Goal: Transaction & Acquisition: Purchase product/service

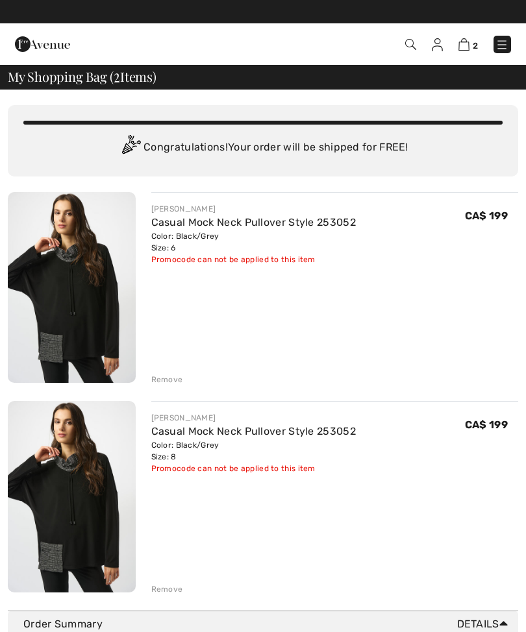
click at [461, 32] on div "2 Checkout" at bounding box center [370, 44] width 300 height 27
click at [461, 50] on img at bounding box center [463, 44] width 11 height 12
click at [473, 41] on span "2" at bounding box center [474, 46] width 5 height 10
click at [437, 48] on img at bounding box center [436, 44] width 11 height 13
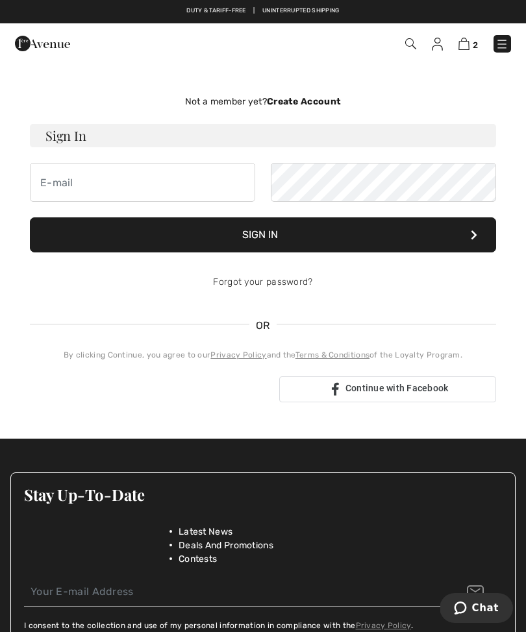
click at [507, 38] on img at bounding box center [501, 44] width 13 height 13
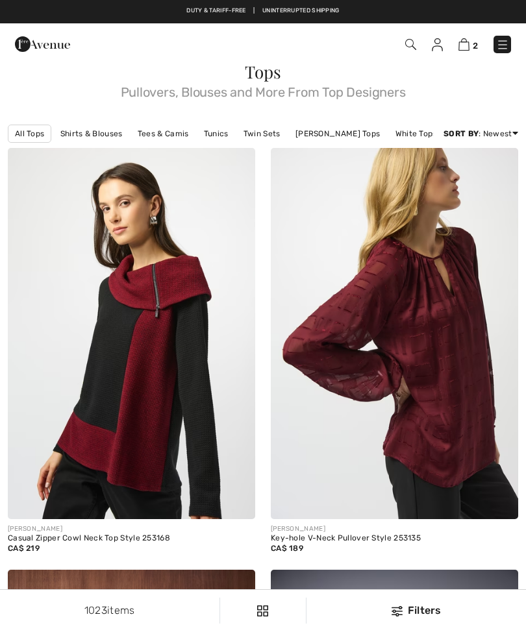
checkbox input "true"
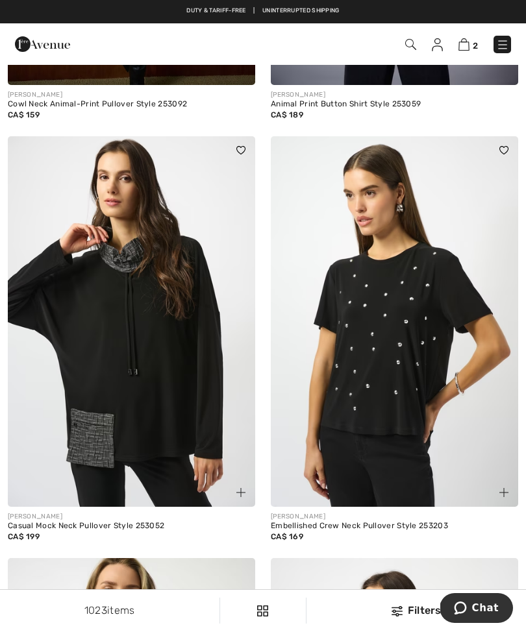
click at [509, 36] on link at bounding box center [502, 45] width 18 height 18
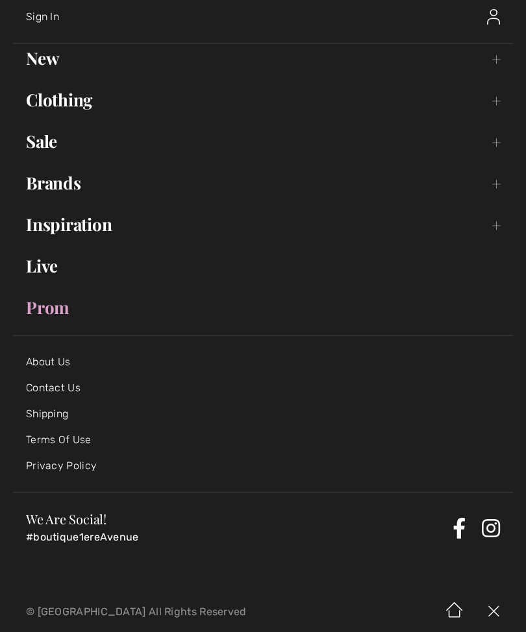
scroll to position [68, 0]
click at [490, 617] on img at bounding box center [493, 612] width 39 height 40
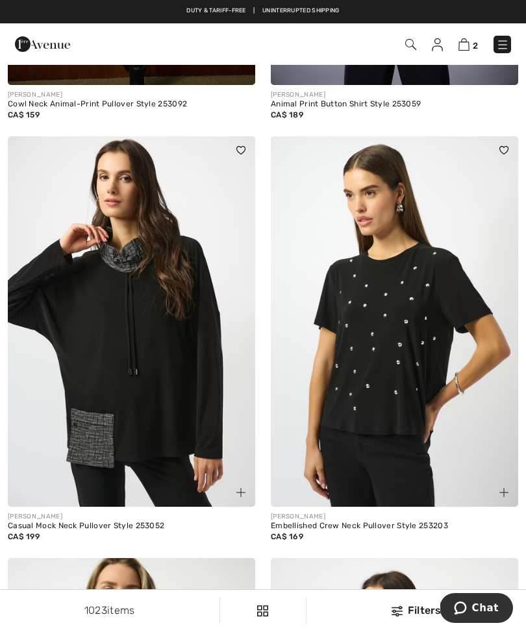
click at [465, 45] on img at bounding box center [463, 44] width 11 height 12
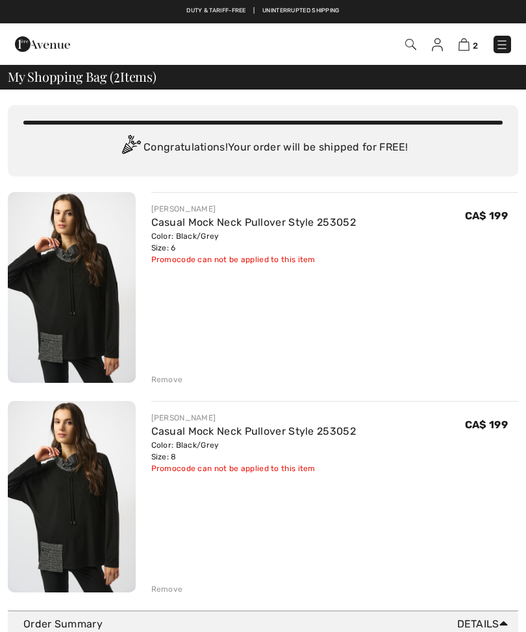
click at [41, 73] on span "My Shopping Bag ( 2 Items)" at bounding box center [82, 76] width 149 height 13
click at [481, 627] on span "Details" at bounding box center [485, 624] width 56 height 16
click at [470, 619] on span "Details" at bounding box center [485, 624] width 56 height 16
click at [53, 625] on div "Order Summary Details" at bounding box center [267, 624] width 489 height 16
click at [97, 82] on span "My Shopping Bag ( 2 Items)" at bounding box center [82, 76] width 149 height 13
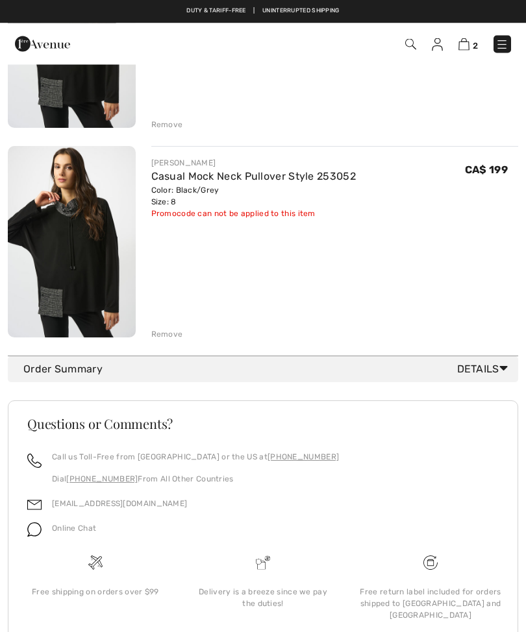
scroll to position [254, 0]
click at [479, 369] on span "Details" at bounding box center [485, 370] width 56 height 16
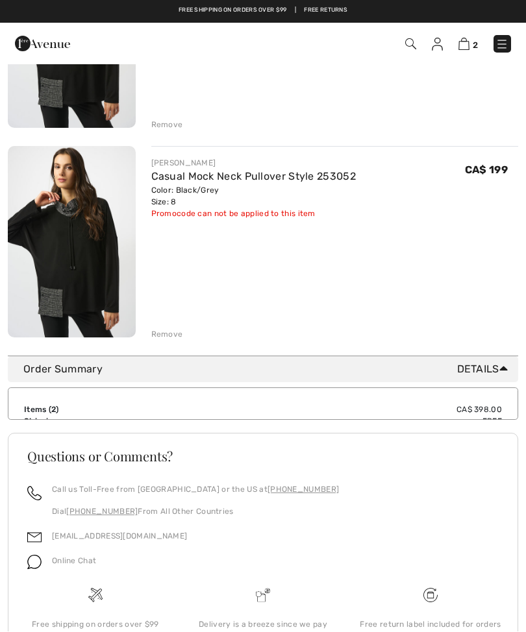
scroll to position [255, 0]
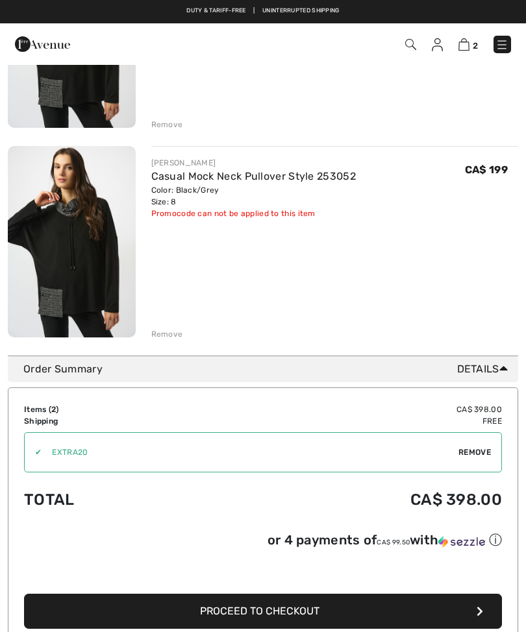
click at [39, 409] on td "Items ( 2 )" at bounding box center [108, 410] width 169 height 12
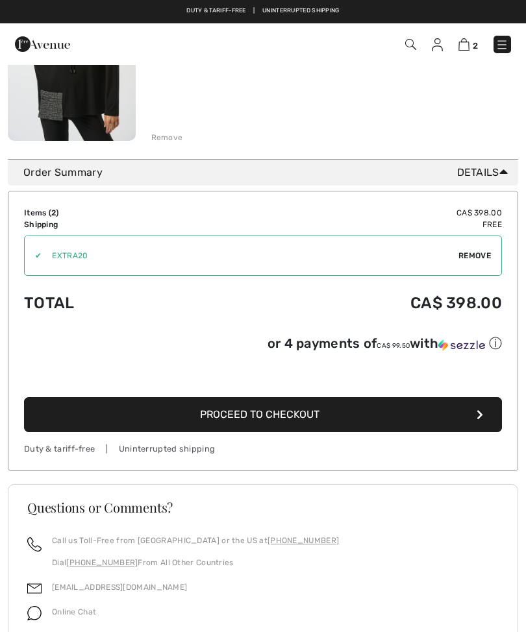
scroll to position [448, 0]
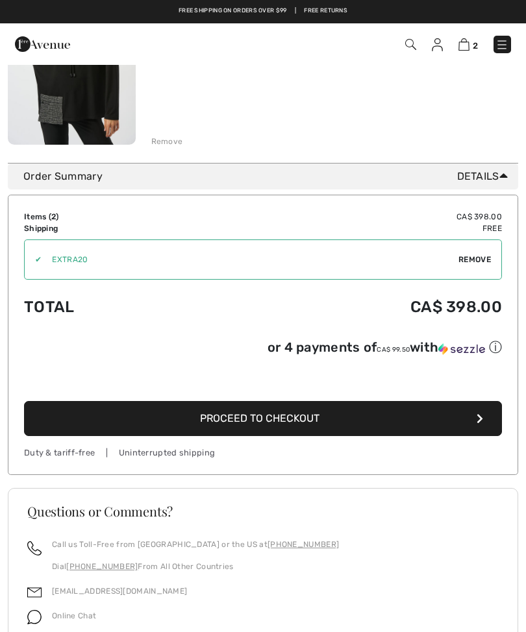
click at [38, 215] on td "Items ( 2 )" at bounding box center [108, 217] width 169 height 12
click at [480, 207] on div "Items ( 2 ) CA$ 398.00 Promo code CA$ 0.00 Shipping Free Tax1 CA$ 0.00 Tax2 CA$…" at bounding box center [263, 335] width 510 height 280
click at [507, 174] on icon at bounding box center [503, 176] width 8 height 14
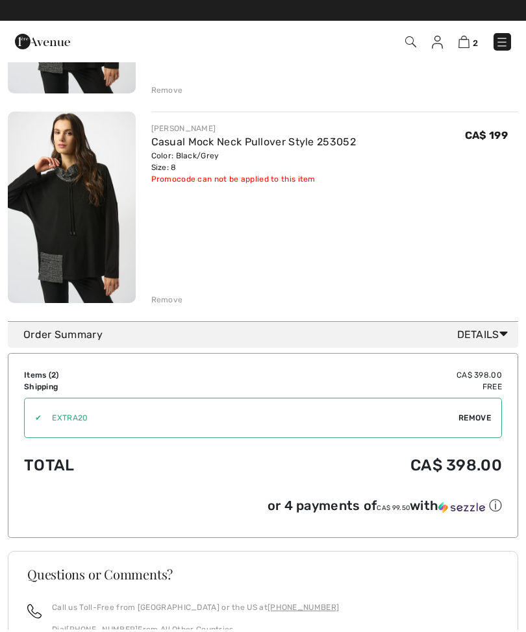
scroll to position [254, 0]
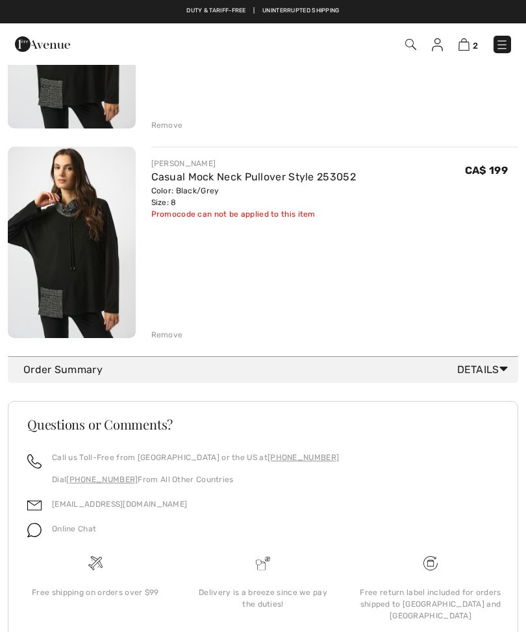
click at [3, 552] on div "You are only CA$ 0.00 away from FREE SHIPPING! Continue Shopping > Congratulati…" at bounding box center [263, 260] width 526 height 851
click at [174, 340] on div "Remove" at bounding box center [167, 335] width 32 height 12
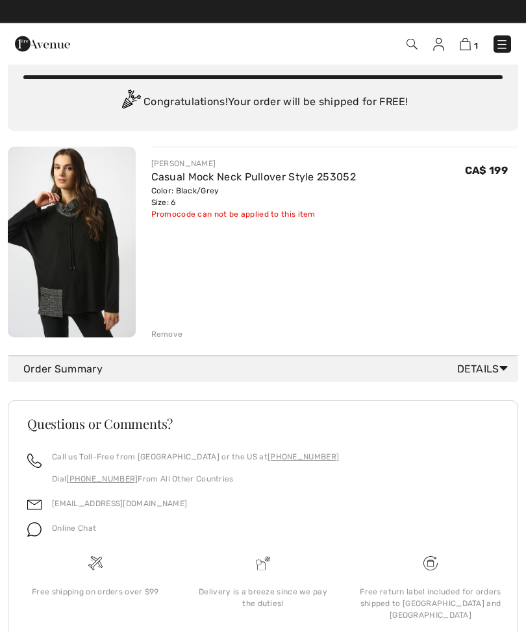
scroll to position [45, 0]
click at [64, 368] on div "Order Summary Details" at bounding box center [267, 370] width 489 height 16
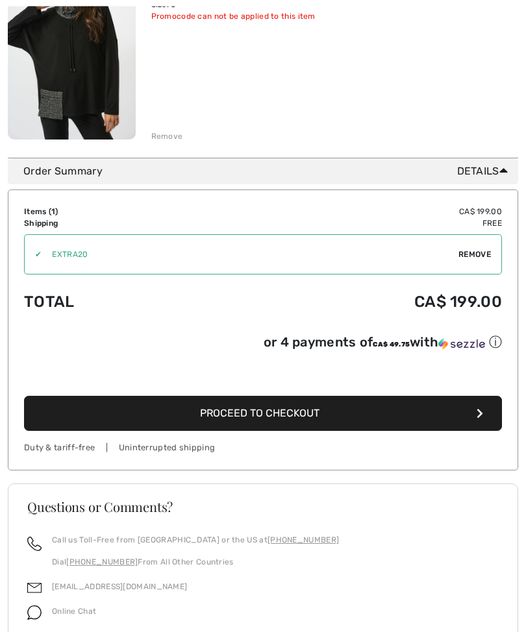
scroll to position [243, 0]
click at [214, 416] on span "Proceed to Checkout" at bounding box center [259, 413] width 119 height 12
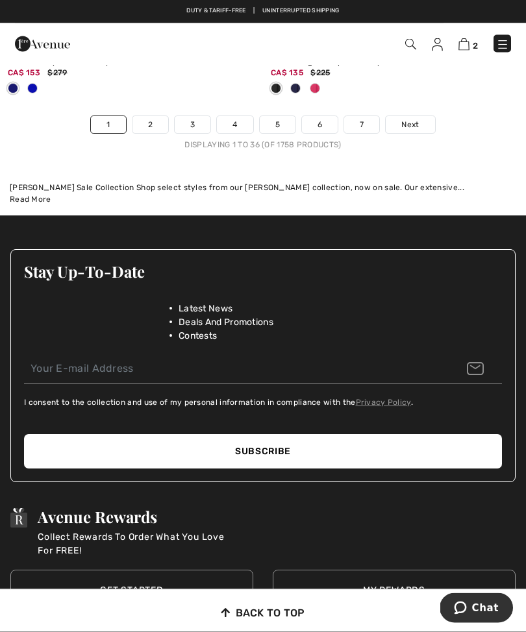
scroll to position [8037, 0]
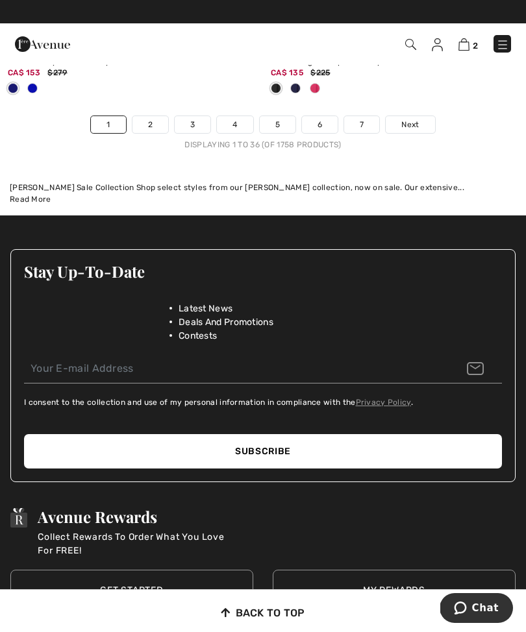
click at [113, 116] on link "1" at bounding box center [108, 124] width 34 height 17
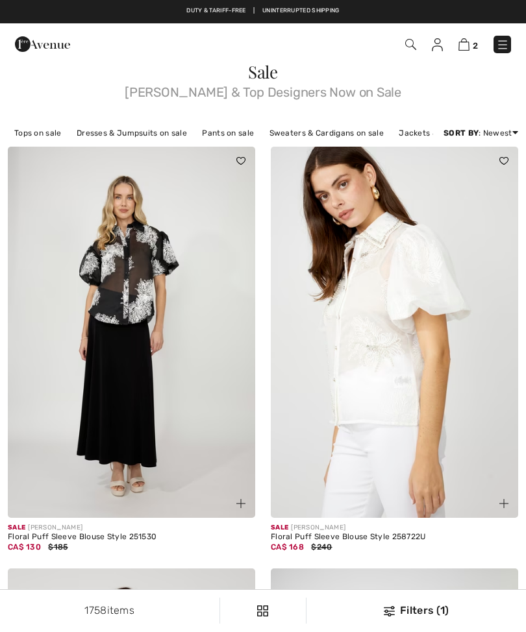
checkbox input "true"
click at [470, 29] on div "2 Checkout" at bounding box center [263, 44] width 526 height 42
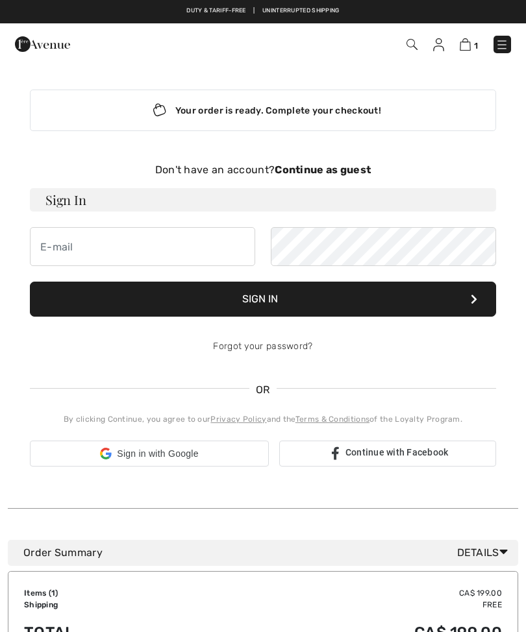
checkbox input "true"
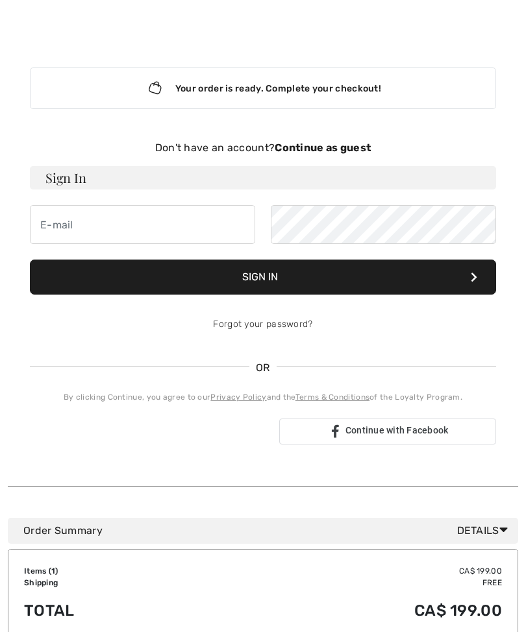
scroll to position [23, 0]
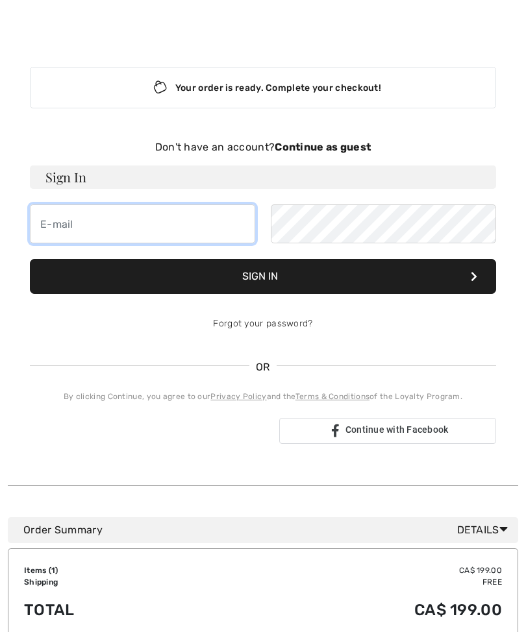
click at [76, 223] on input "email" at bounding box center [142, 223] width 225 height 39
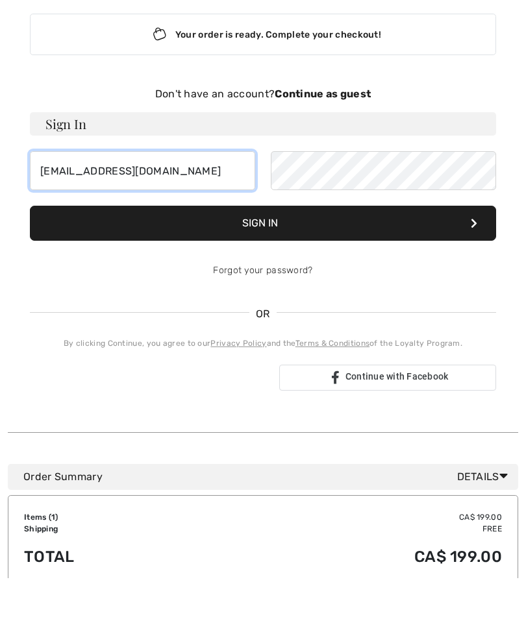
type input "[EMAIL_ADDRESS][DOMAIN_NAME]"
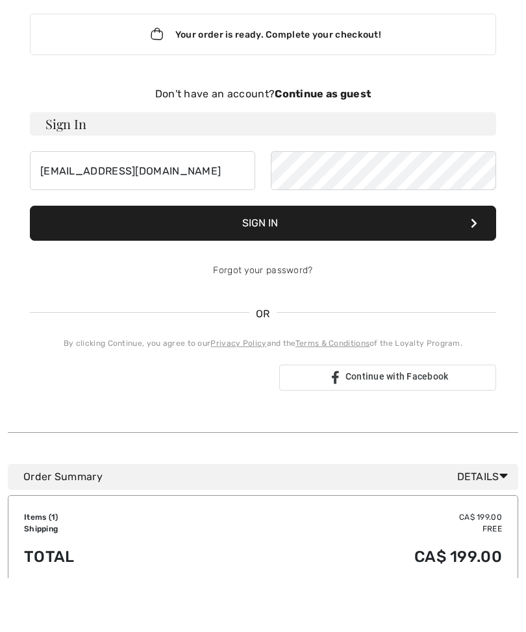
click at [236, 260] on button "Sign In" at bounding box center [263, 277] width 466 height 35
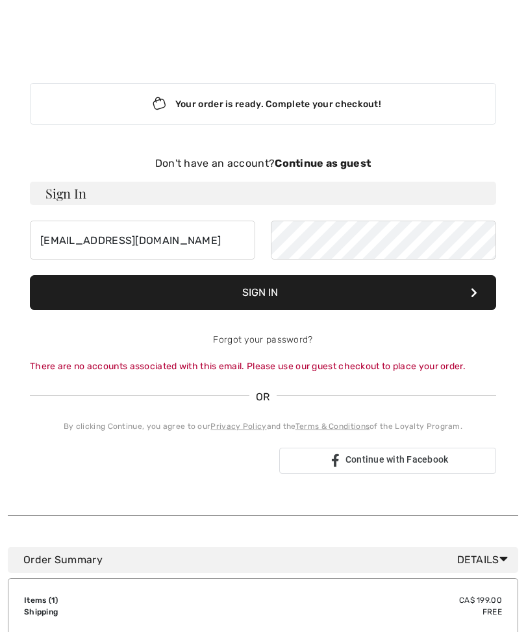
scroll to position [0, 0]
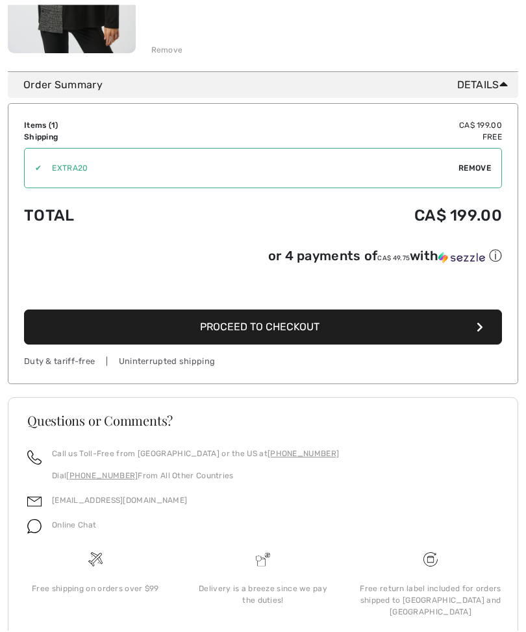
scroll to position [328, 0]
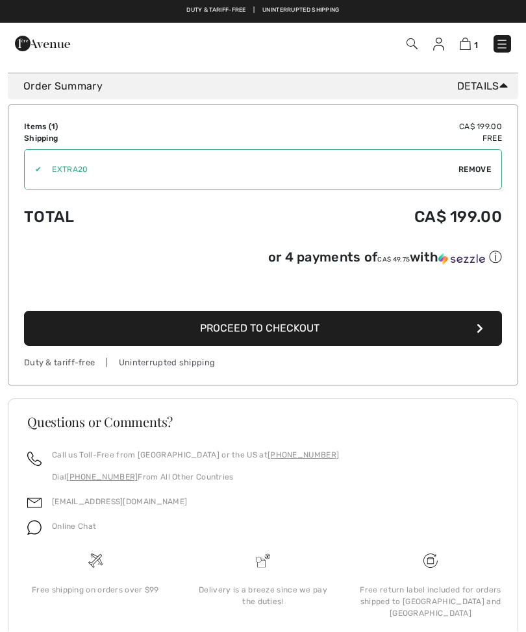
click at [484, 172] on span "Remove" at bounding box center [474, 170] width 32 height 12
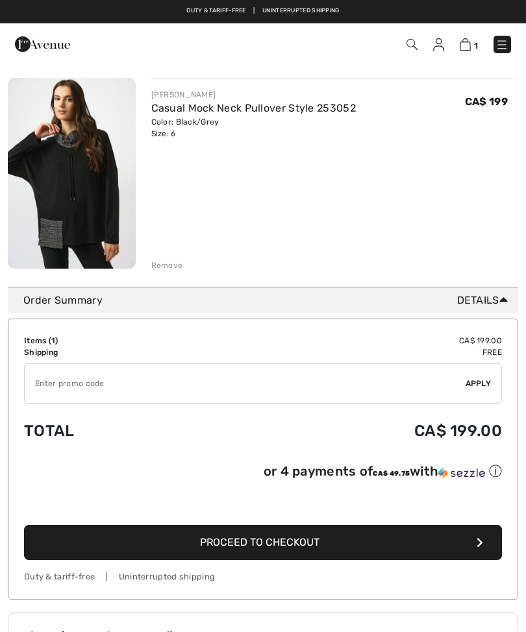
scroll to position [108, 0]
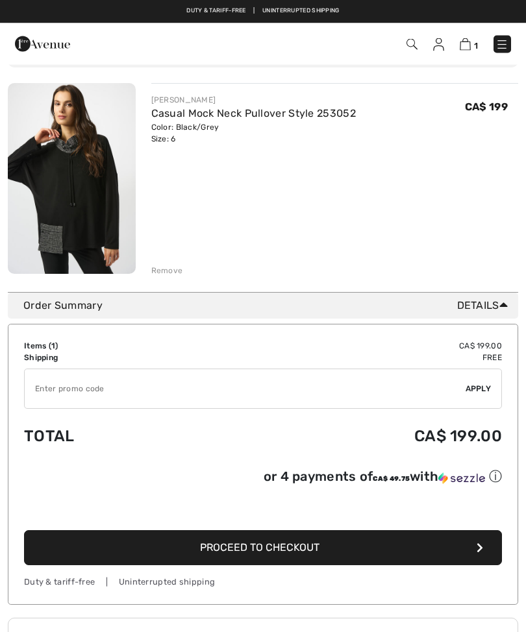
click at [170, 266] on div "Remove" at bounding box center [167, 271] width 32 height 12
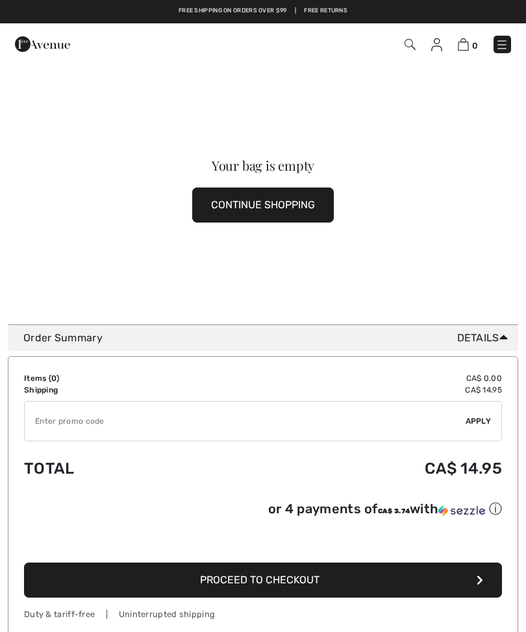
click at [245, 204] on button "CONTINUE SHOPPING" at bounding box center [262, 205] width 141 height 35
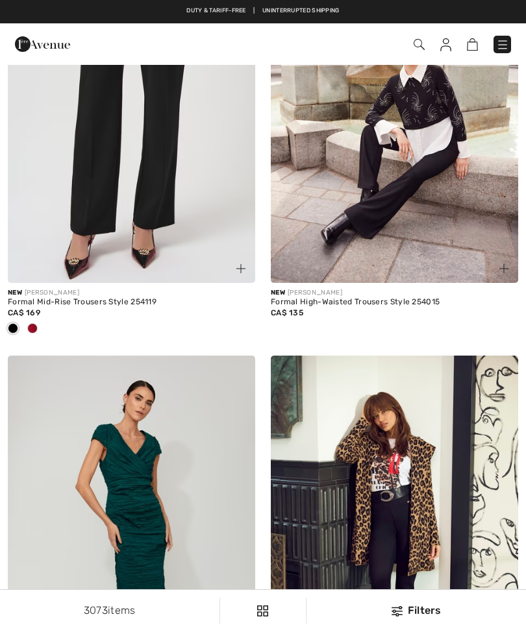
checkbox input "true"
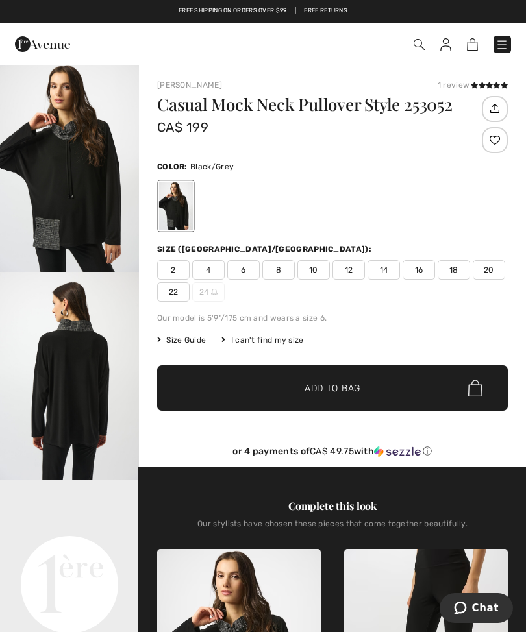
click at [280, 271] on span "8" at bounding box center [278, 269] width 32 height 19
click at [228, 375] on span "✔ Added to Bag Add to Bag" at bounding box center [332, 387] width 350 height 45
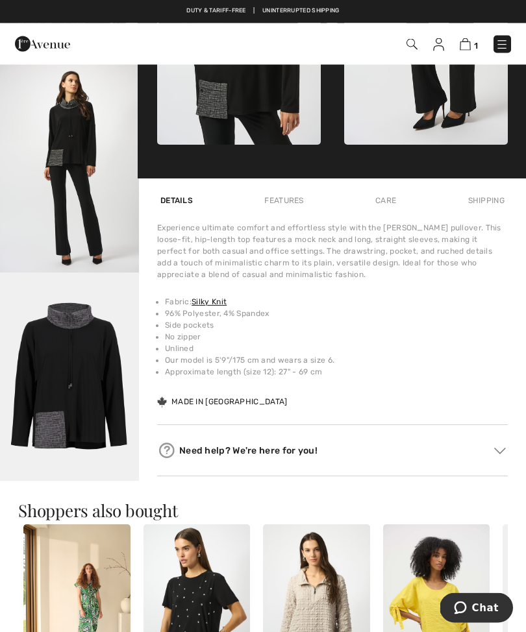
scroll to position [679, 0]
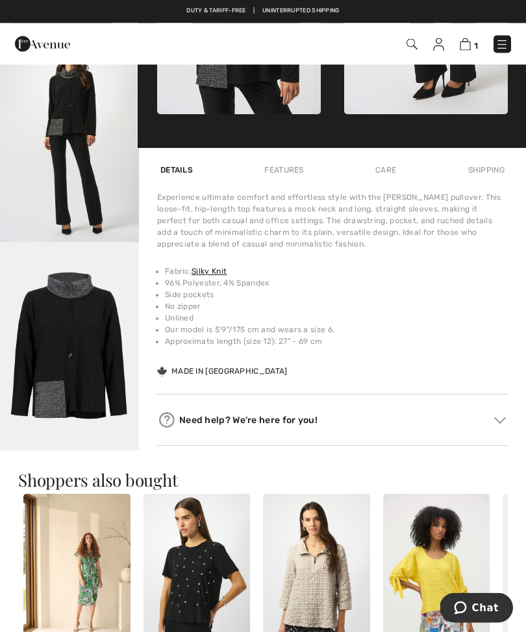
click at [499, 424] on img at bounding box center [500, 421] width 12 height 6
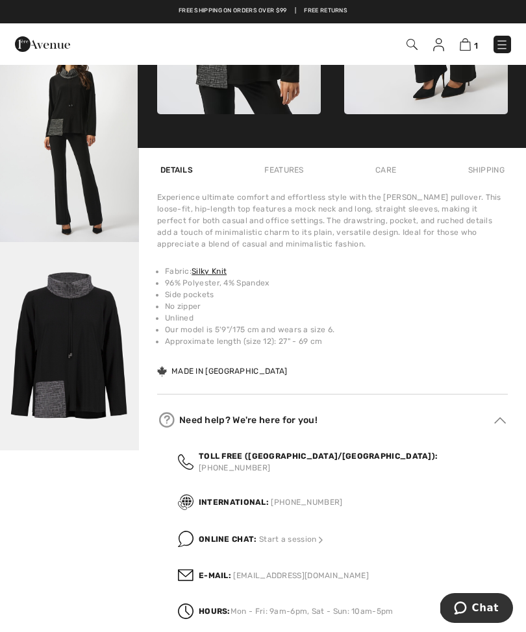
click at [234, 535] on strong "Online Chat:" at bounding box center [228, 539] width 58 height 9
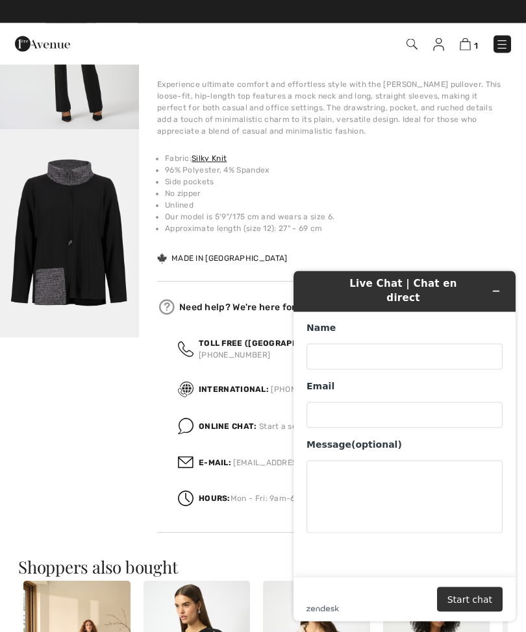
scroll to position [793, 0]
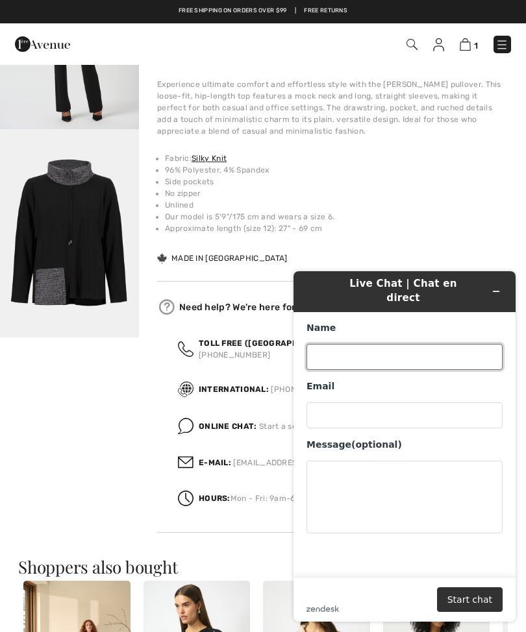
click at [335, 350] on input "Name" at bounding box center [404, 357] width 196 height 26
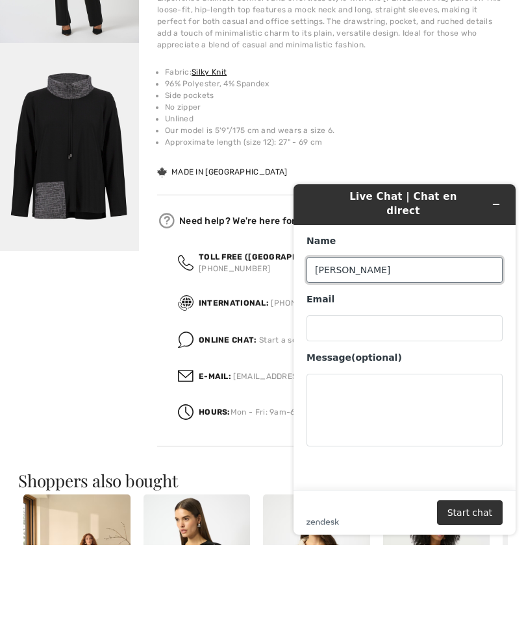
type input "Marion Shuster"
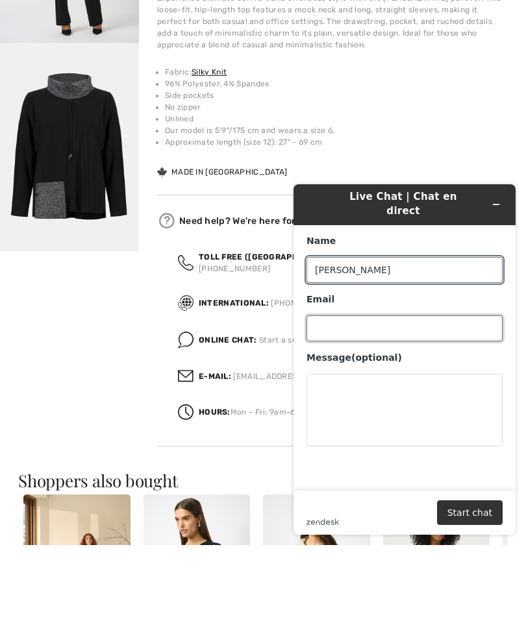
click at [322, 315] on input "Email" at bounding box center [404, 328] width 196 height 26
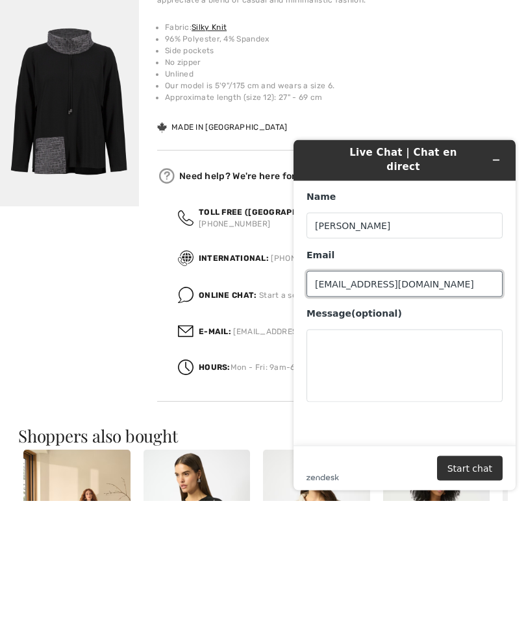
type input "marionshuster@sympatico.ca"
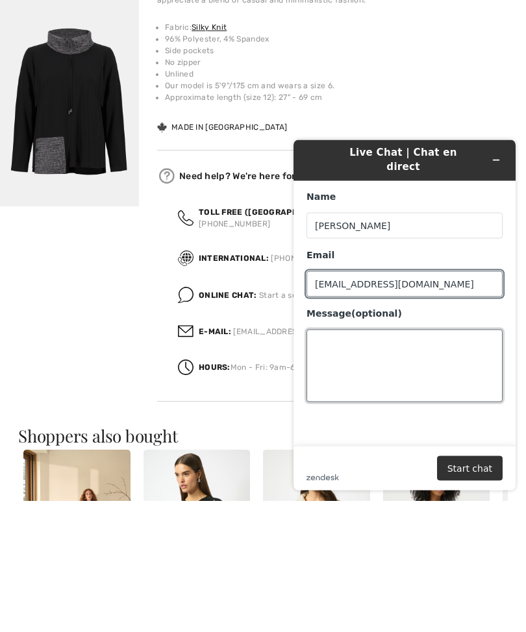
click at [321, 341] on textarea "Message (optional)" at bounding box center [404, 365] width 196 height 73
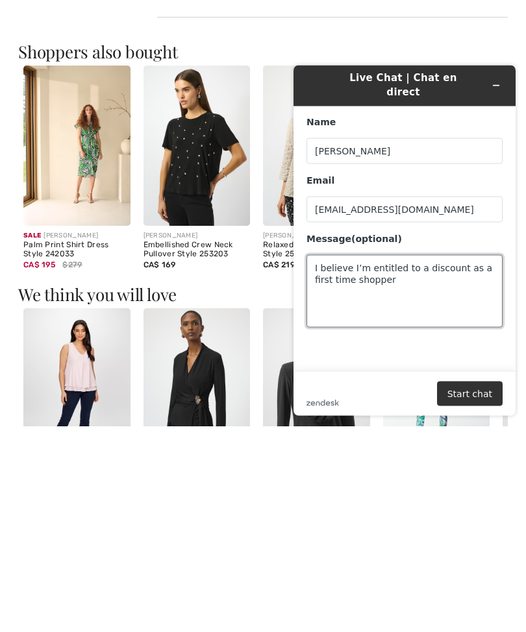
scroll to position [1103, 0]
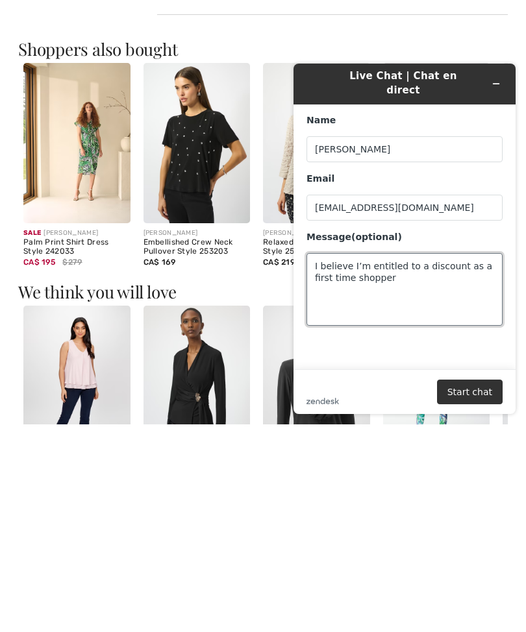
type textarea "I believe I’m entitled to a discount as a first time shopper"
click at [465, 392] on button "Start chat" at bounding box center [470, 392] width 66 height 25
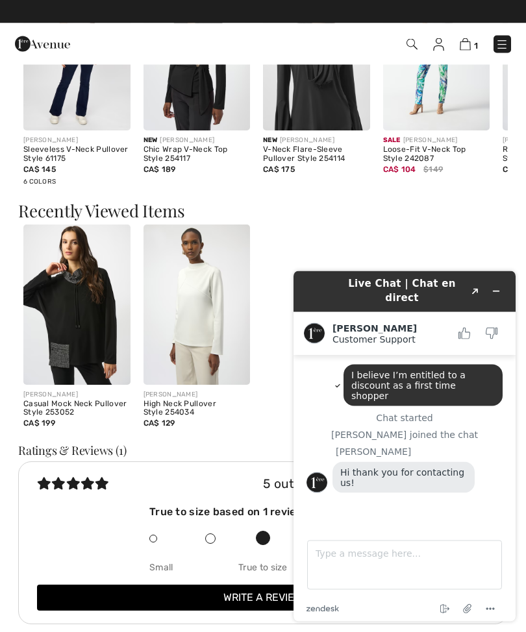
scroll to position [1645, 0]
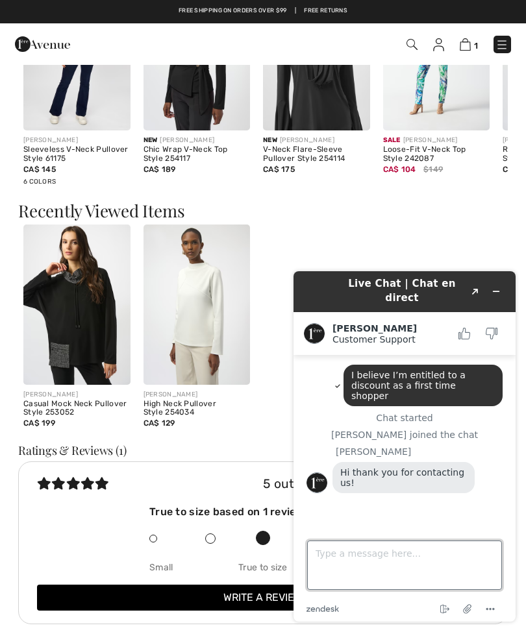
click at [336, 561] on textarea "Type a message here..." at bounding box center [404, 564] width 195 height 49
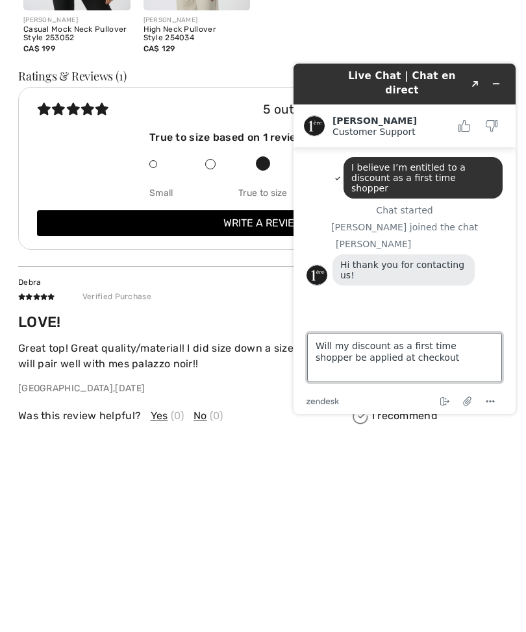
type textarea "Will my discount as a first time shopper be applied at checkout?"
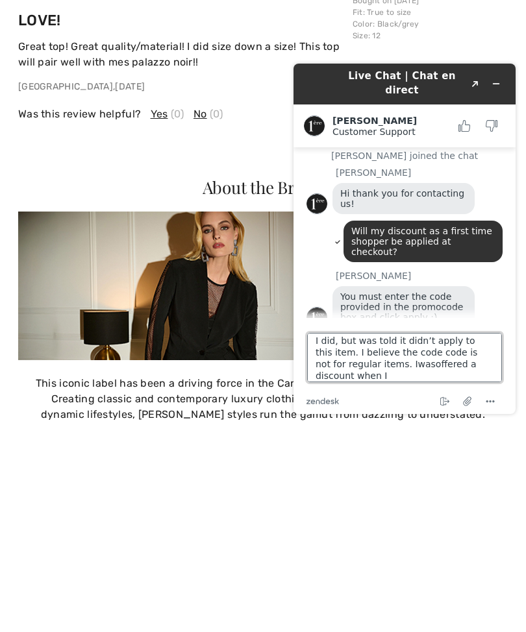
scroll to position [5, 0]
type textarea "I did, but was told it didn’t apply to this item. I believe the code code is no…"
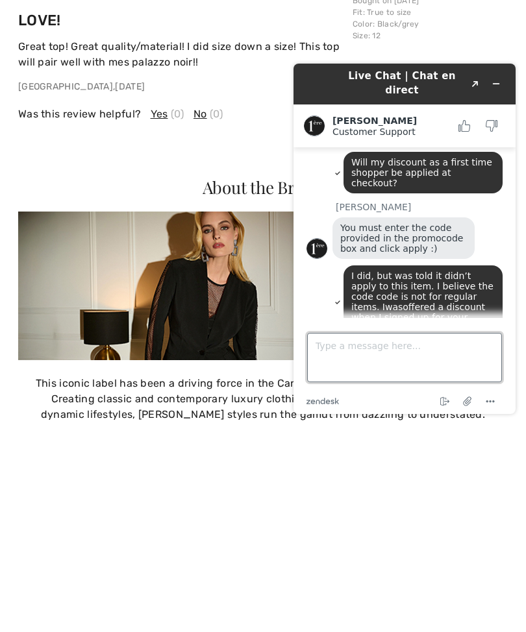
scroll to position [186, 0]
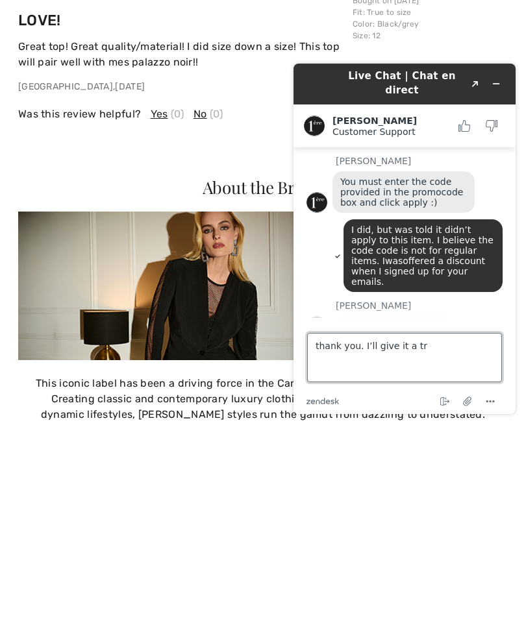
type textarea "thank you. I’ll give it a try"
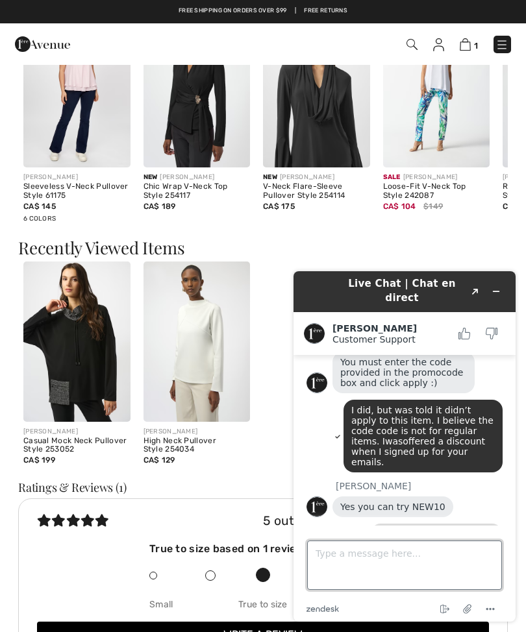
scroll to position [1608, 0]
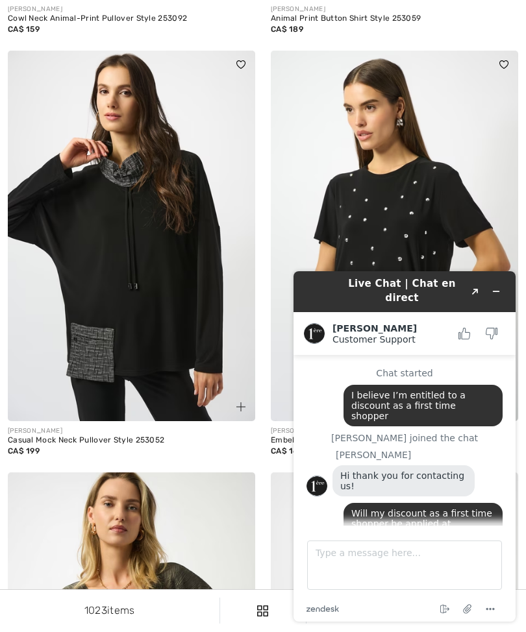
scroll to position [217, 0]
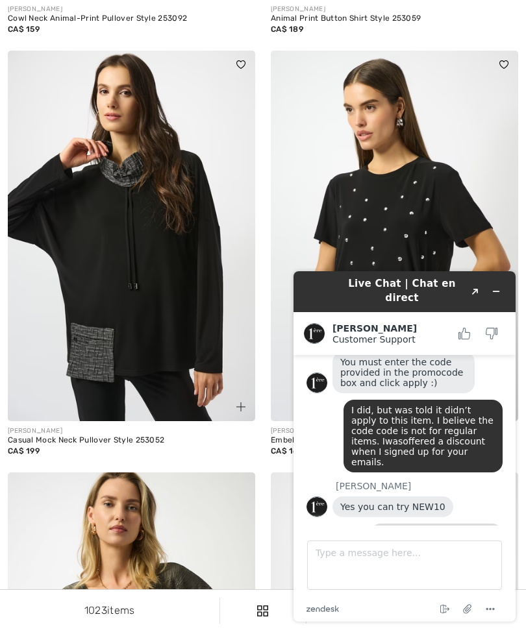
click at [496, 291] on icon "Minimize widget" at bounding box center [496, 291] width 6 height 0
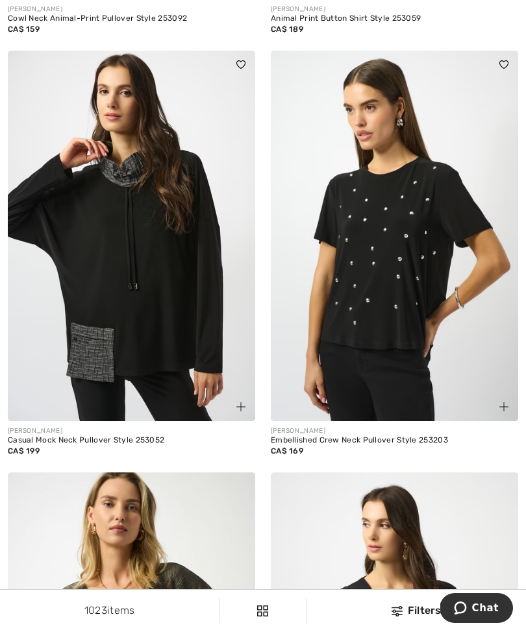
click at [123, 298] on img at bounding box center [131, 236] width 247 height 371
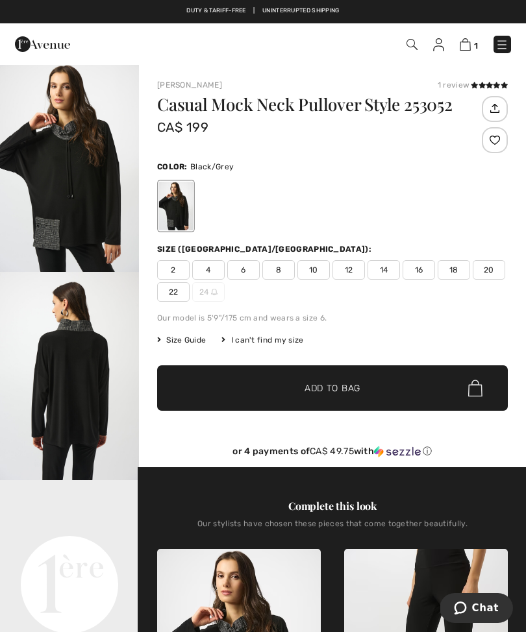
click at [276, 274] on span "8" at bounding box center [278, 269] width 32 height 19
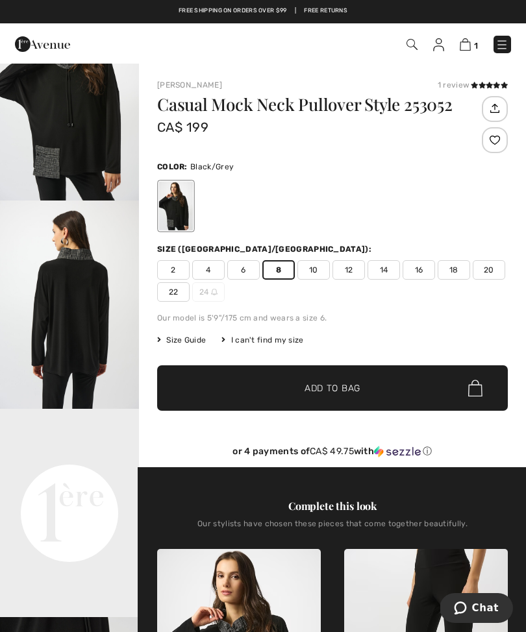
scroll to position [66, 0]
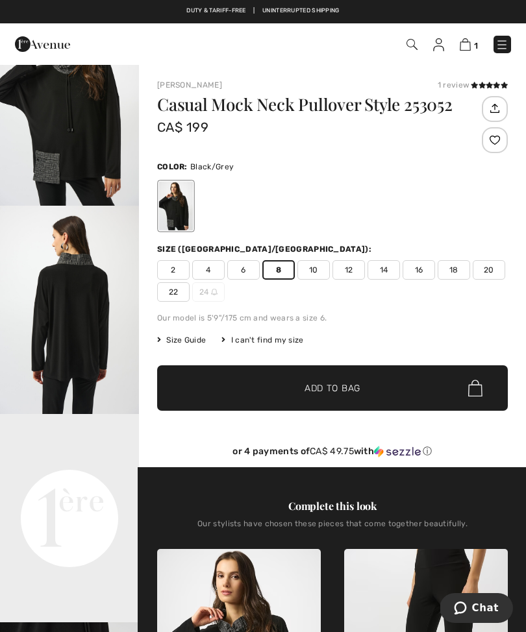
click at [277, 382] on span "✔ Added to Bag" at bounding box center [312, 389] width 79 height 14
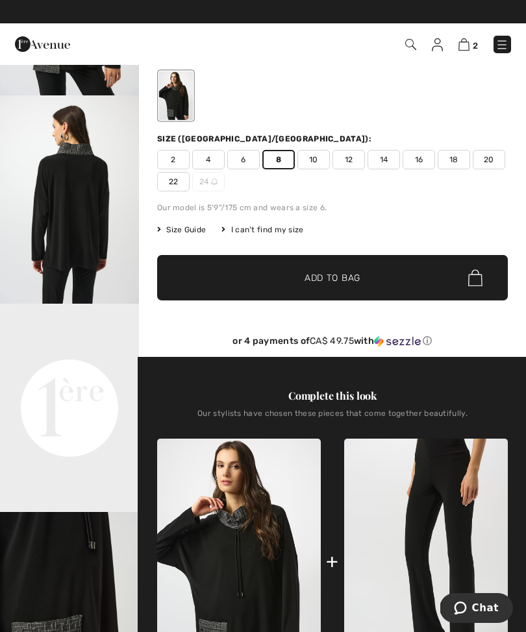
scroll to position [0, 0]
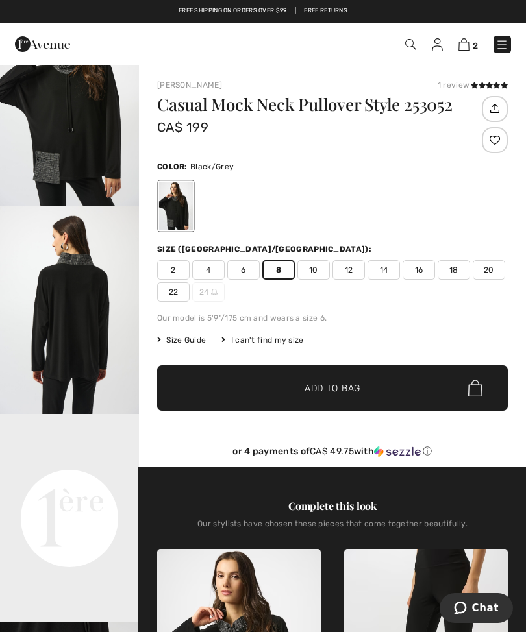
click at [263, 385] on span "✔ Added to Bag Add to Bag" at bounding box center [332, 387] width 350 height 45
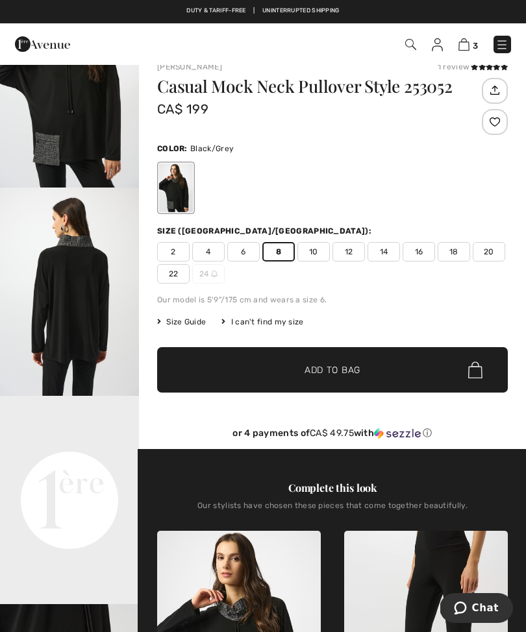
scroll to position [18, 0]
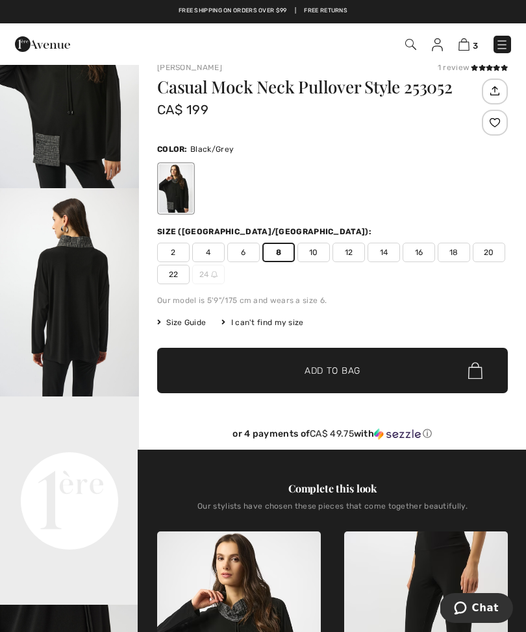
click at [516, 36] on div "3 Added to Bag Joseph Ribkoff Casual Mock Neck Pullover Style 253052 CA$ 199 Co…" at bounding box center [370, 44] width 300 height 27
click at [185, 366] on span "✔ Added to Bag Add to Bag" at bounding box center [332, 370] width 350 height 45
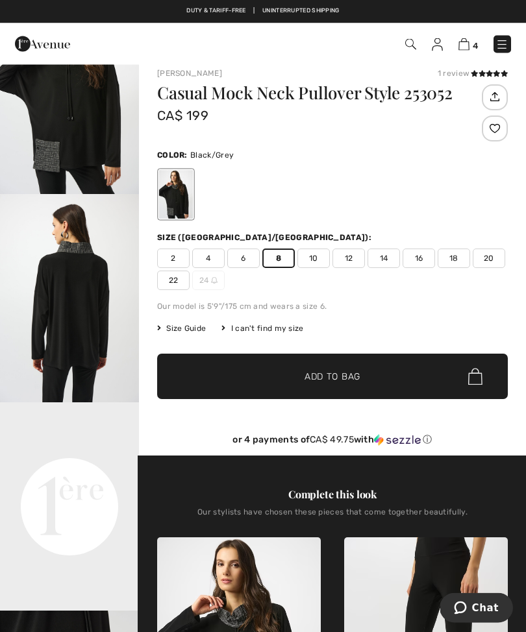
scroll to position [0, 0]
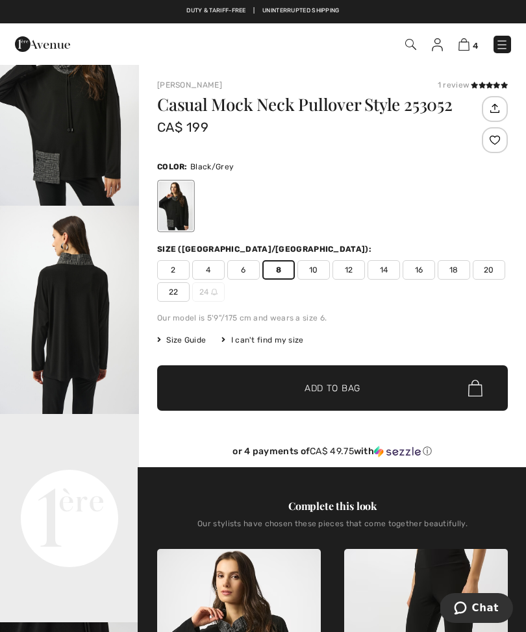
click at [495, 110] on img at bounding box center [493, 108] width 21 height 22
click at [448, 302] on div "Casual Mock Neck Pullover Style 253052 CA$ 199 Color: Black/Grey Size (CA/US): …" at bounding box center [332, 281] width 350 height 371
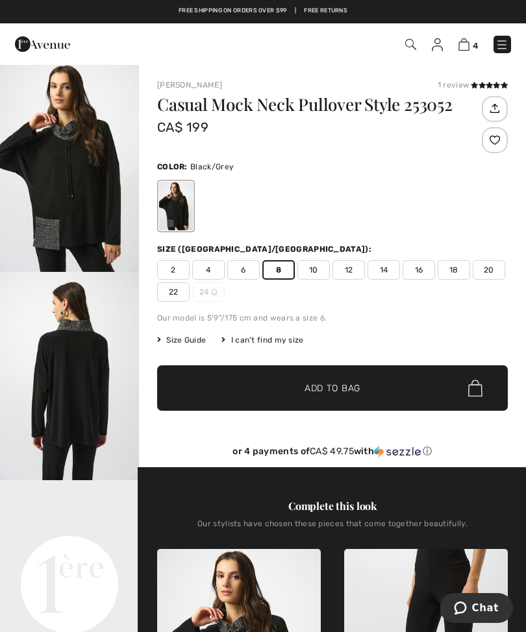
click at [51, 186] on img "1 / 5" at bounding box center [69, 168] width 139 height 208
click at [188, 340] on span "Size Guide" at bounding box center [181, 340] width 49 height 12
checkbox input "true"
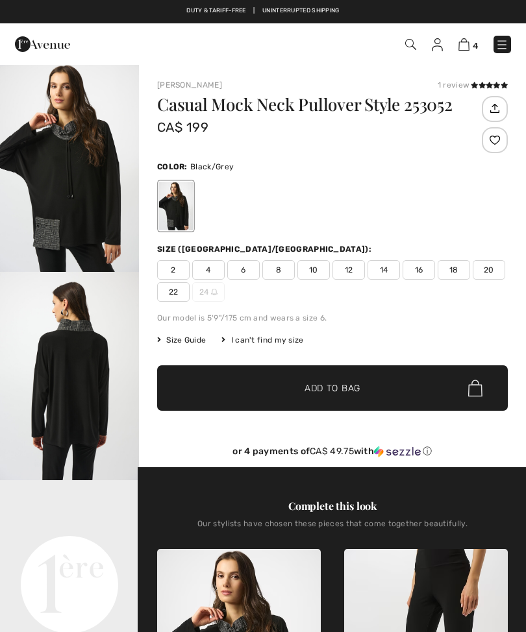
checkbox input "true"
click at [507, 45] on img at bounding box center [501, 44] width 13 height 13
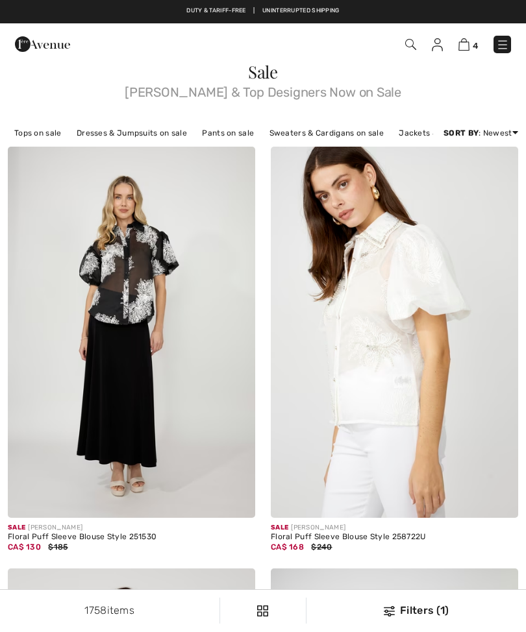
scroll to position [7601, 0]
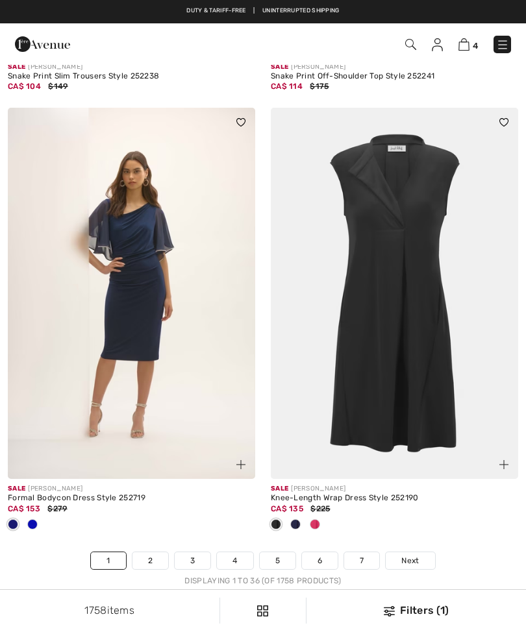
checkbox input "true"
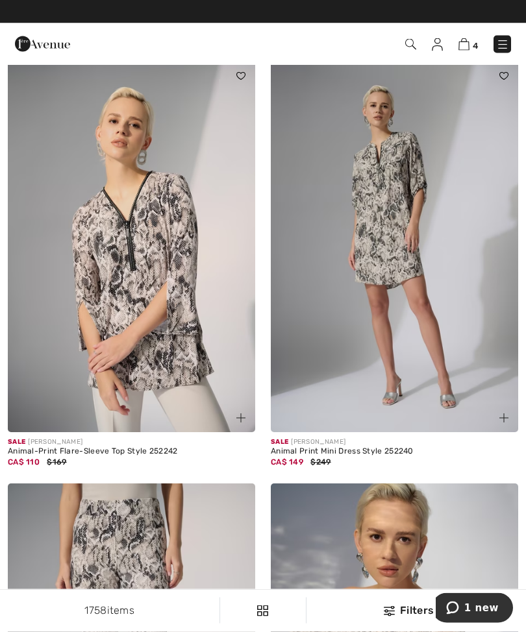
scroll to position [6803, 0]
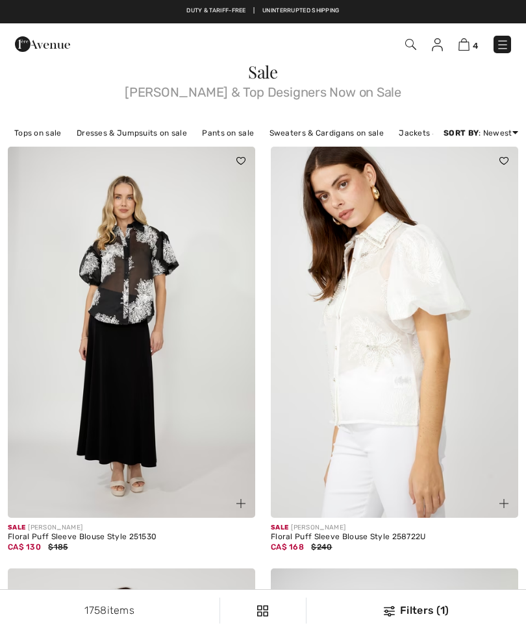
checkbox input "true"
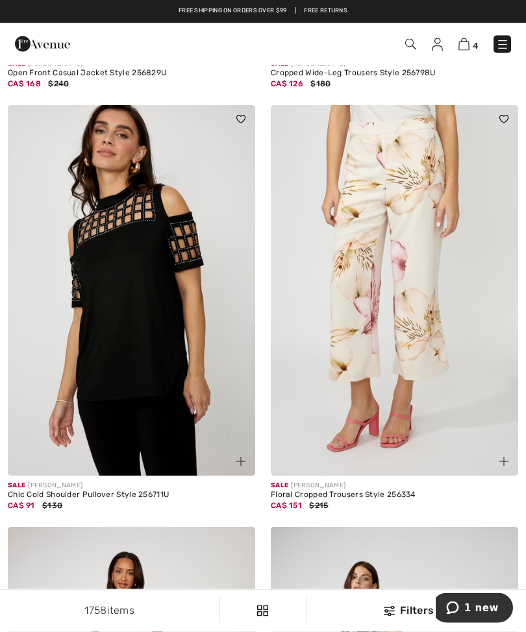
scroll to position [886, 0]
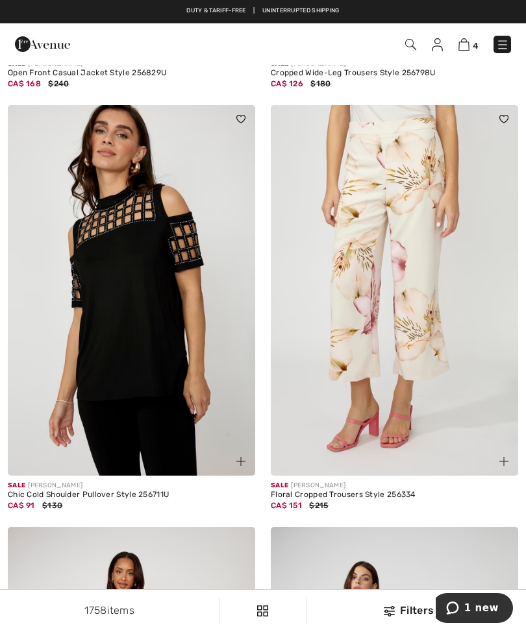
click at [468, 44] on img at bounding box center [463, 44] width 11 height 12
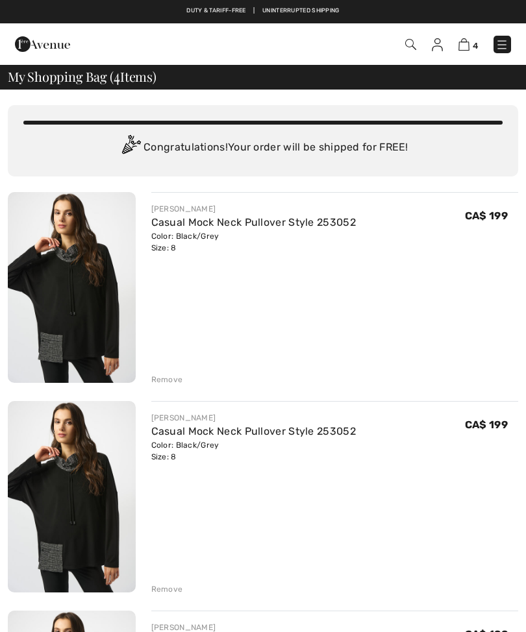
click at [163, 251] on div "Color: Black/Grey Size: 8" at bounding box center [253, 241] width 204 height 23
click at [159, 583] on div "Remove" at bounding box center [167, 589] width 32 height 12
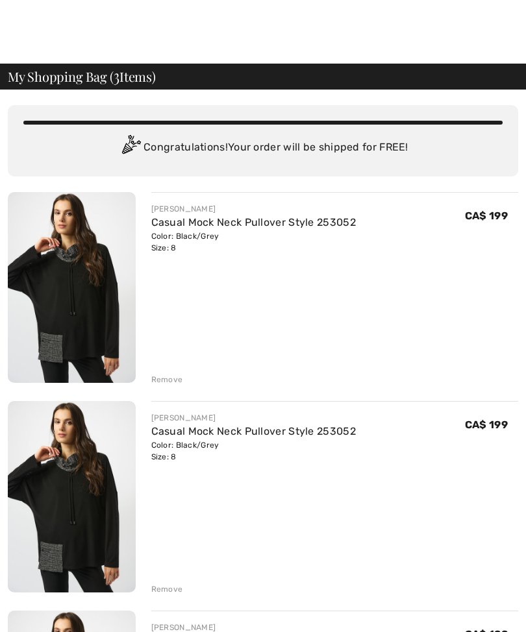
scroll to position [28, 0]
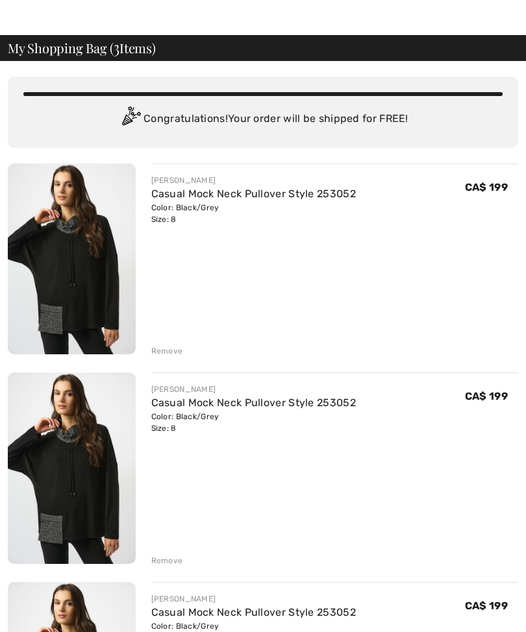
click at [163, 564] on div "Remove" at bounding box center [167, 561] width 32 height 12
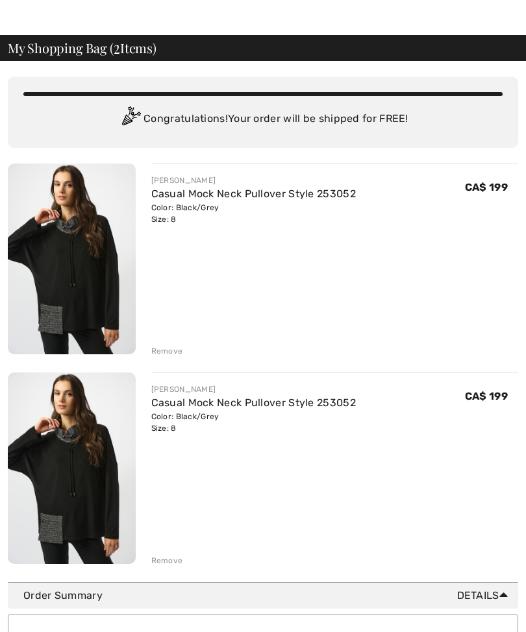
click at [163, 570] on div "You are only CA$ 0.00 away from FREE SHIPPING! Continue Shopping > Congratulati…" at bounding box center [263, 321] width 510 height 521
click at [169, 564] on div "Remove" at bounding box center [167, 561] width 32 height 12
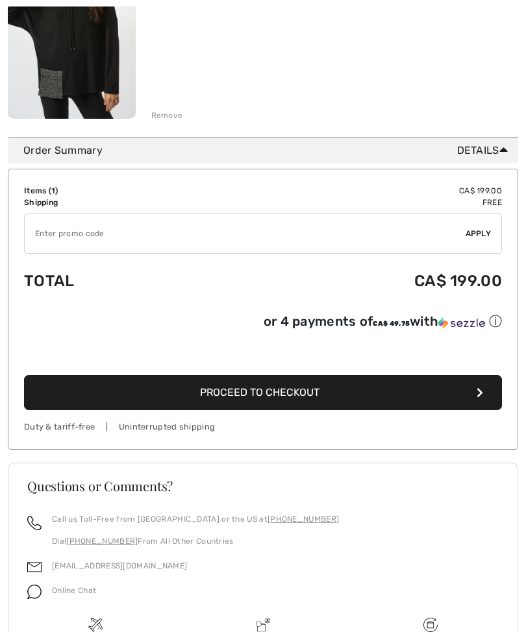
scroll to position [264, 0]
click at [214, 398] on span "Proceed to Checkout" at bounding box center [259, 392] width 119 height 12
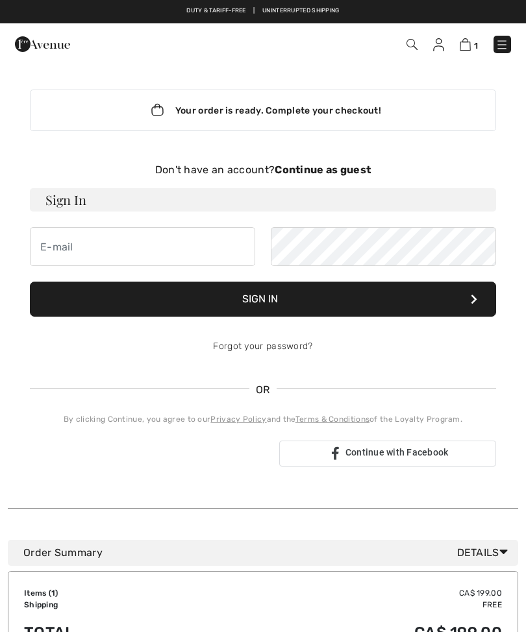
checkbox input "true"
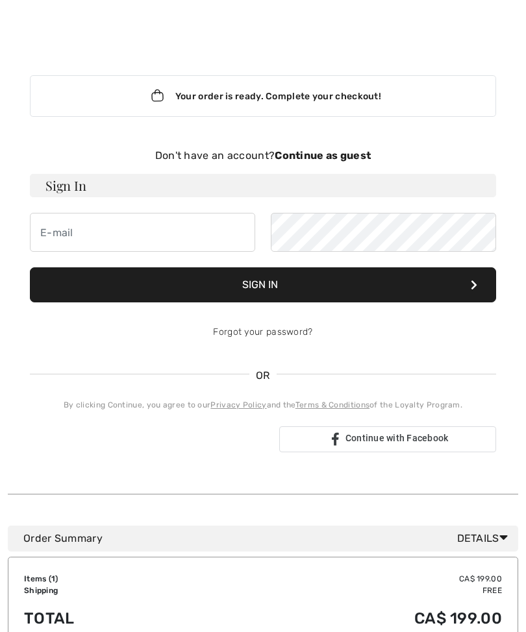
scroll to position [16, 0]
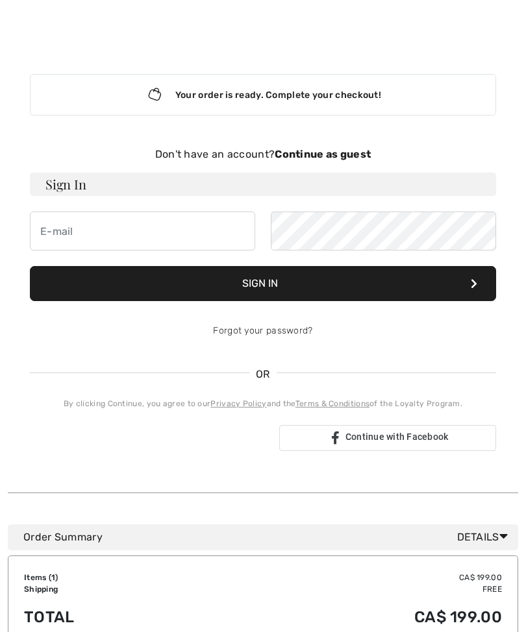
click at [279, 154] on strong "Continue as guest" at bounding box center [322, 154] width 96 height 12
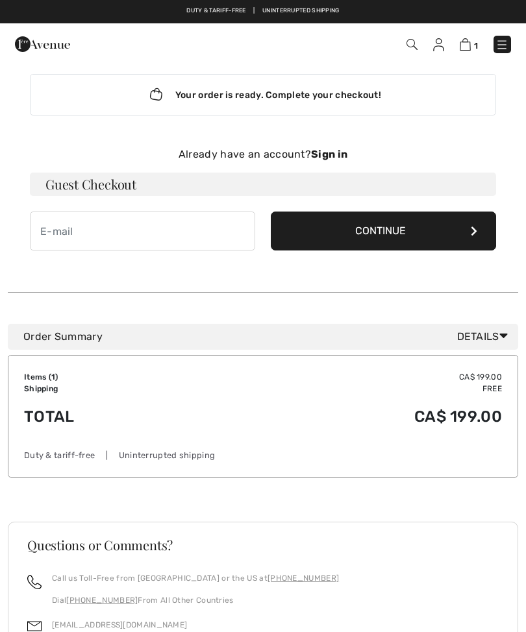
click at [475, 339] on span "Details" at bounding box center [485, 337] width 56 height 16
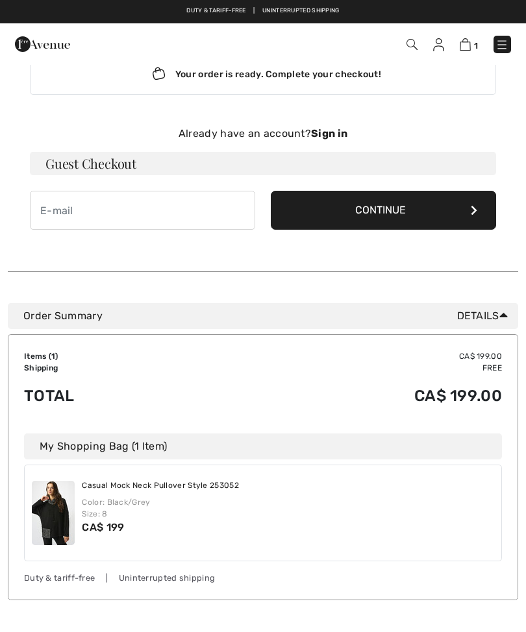
scroll to position [0, 0]
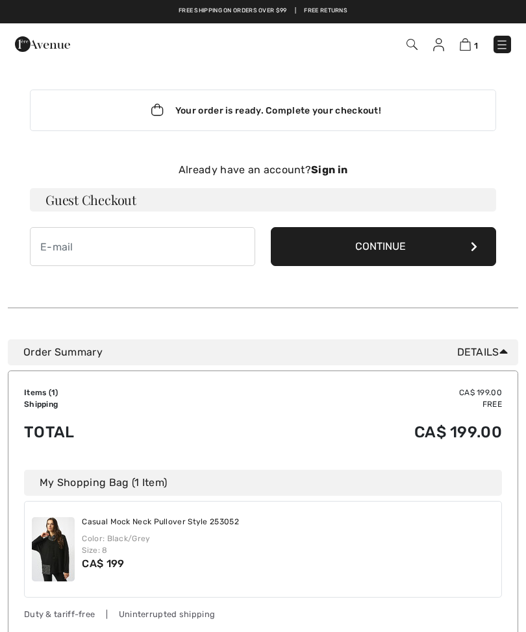
click at [339, 233] on button "Continue" at bounding box center [383, 246] width 225 height 39
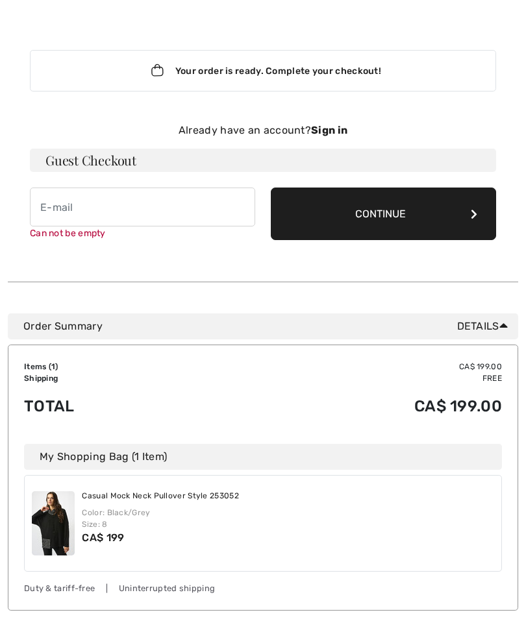
scroll to position [134, 0]
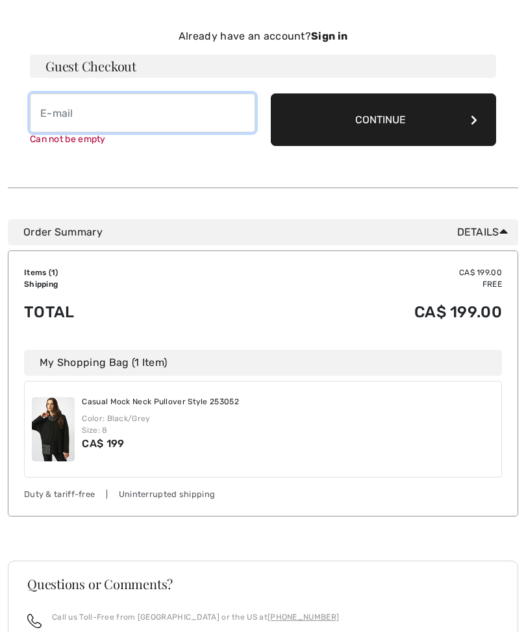
click at [66, 106] on input "email" at bounding box center [142, 112] width 225 height 39
type input "[EMAIL_ADDRESS][DOMAIN_NAME]"
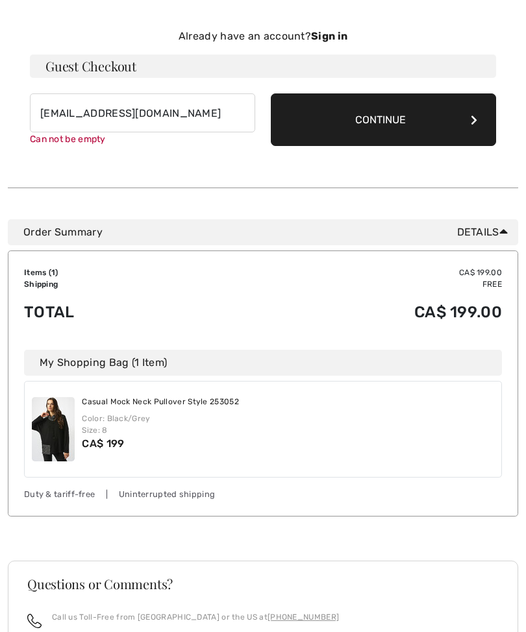
click at [341, 99] on button "Continue" at bounding box center [383, 120] width 225 height 53
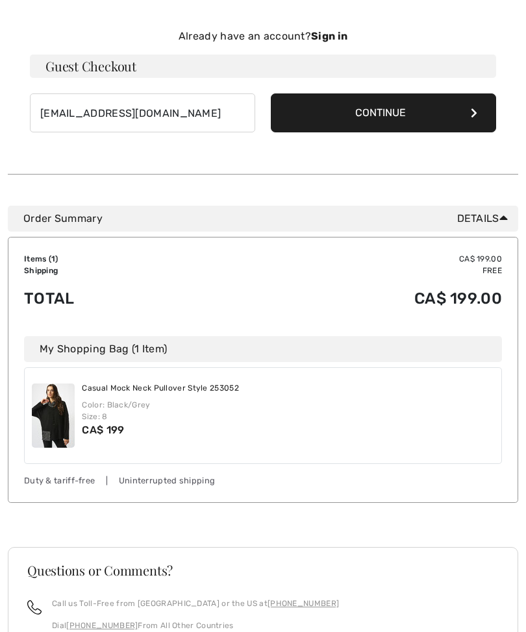
scroll to position [134, 0]
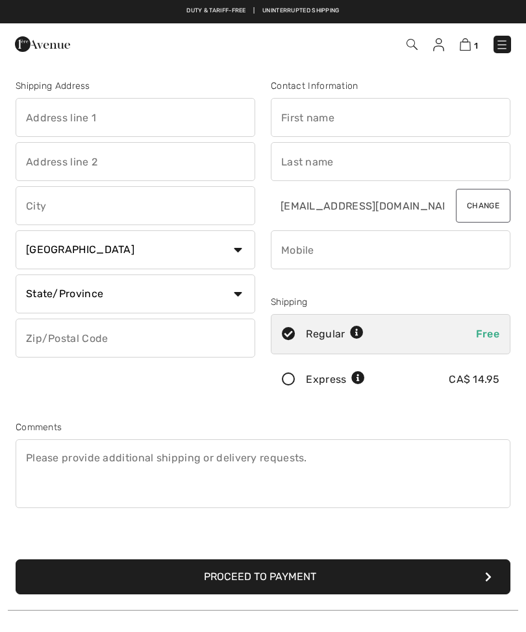
click at [50, 112] on input "text" at bounding box center [135, 117] width 239 height 39
type input "526-4300de Maisonneuve"
click at [41, 200] on input "text" at bounding box center [135, 205] width 239 height 39
type input "Westmount"
click at [43, 289] on select "State/Province Alberta British Columbia Manitoba New Brunswick Newfoundland and…" at bounding box center [135, 293] width 239 height 39
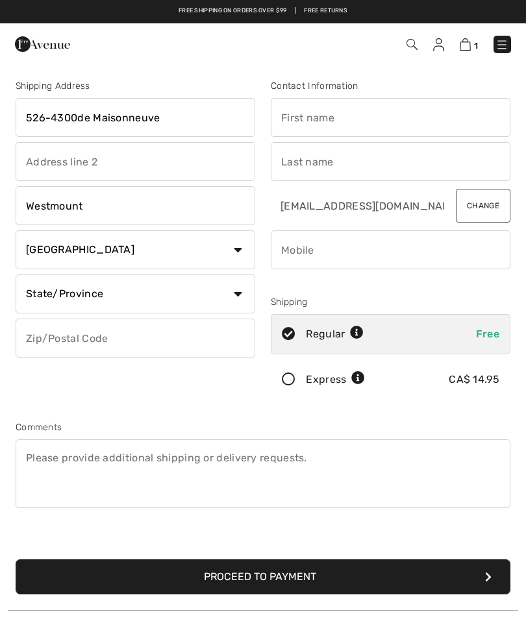
select select "QC"
click at [53, 348] on input "text" at bounding box center [135, 338] width 239 height 39
type input "H3Z3C7"
click at [302, 112] on input "text" at bounding box center [390, 117] width 239 height 39
click at [288, 154] on input "text" at bounding box center [390, 161] width 239 height 39
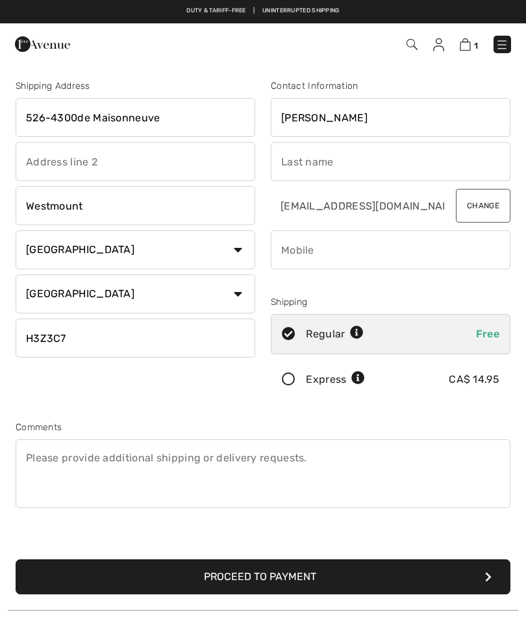
type input "Marion"
type input "Shuster"
click at [291, 244] on input "phone" at bounding box center [390, 249] width 239 height 39
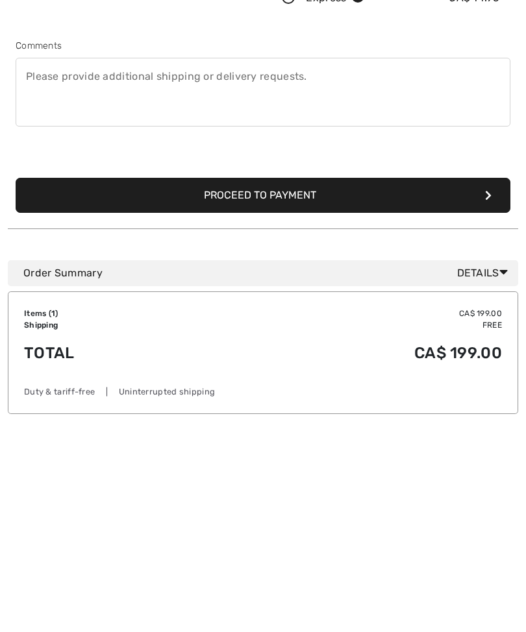
scroll to position [174, 0]
type input "5147130887"
click at [221, 385] on button "Proceed to Payment" at bounding box center [263, 402] width 494 height 35
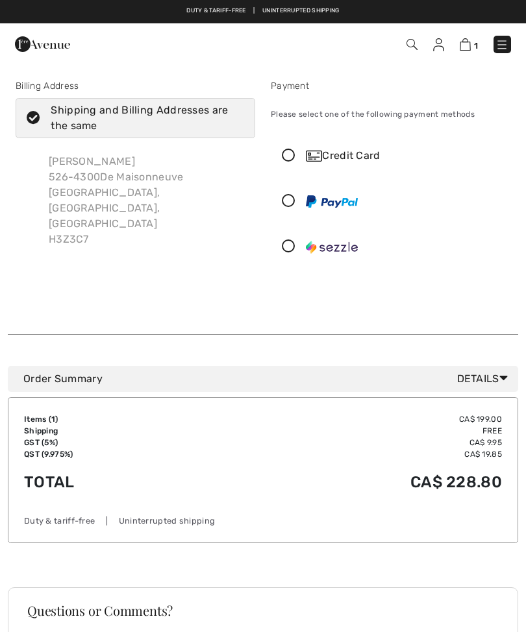
click at [289, 158] on icon at bounding box center [288, 156] width 34 height 14
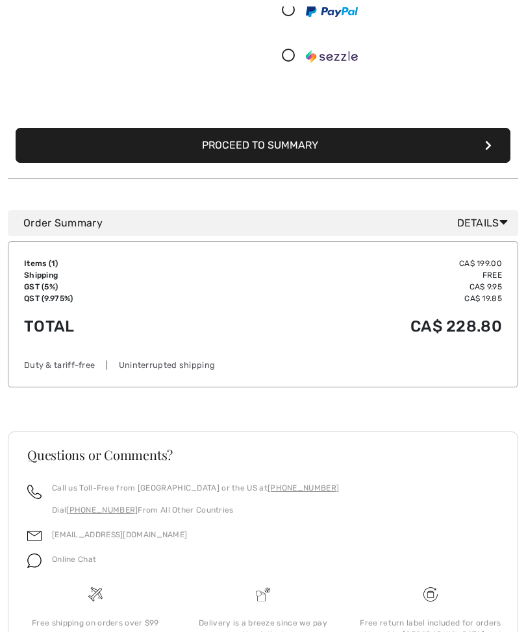
scroll to position [336, 0]
click at [479, 220] on span "Details" at bounding box center [485, 223] width 56 height 16
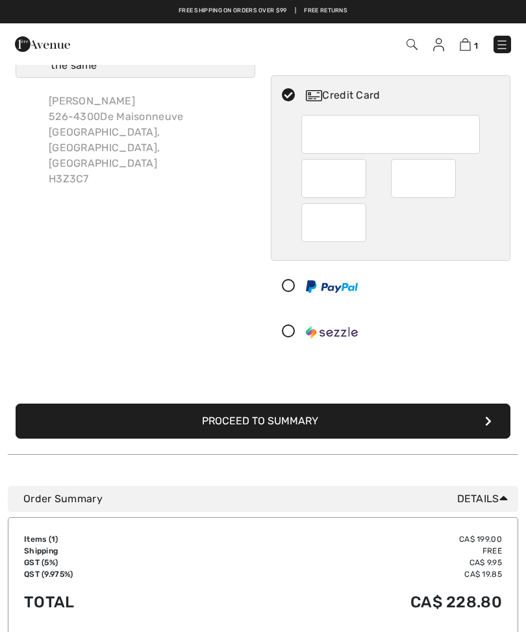
scroll to position [0, 0]
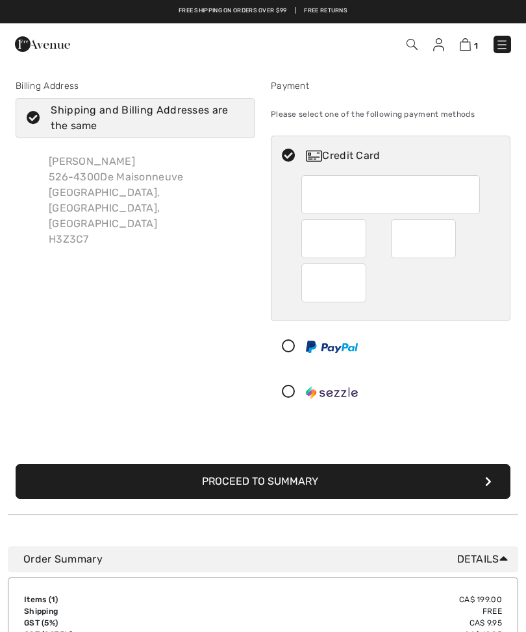
click at [518, 40] on div "1 Checkout" at bounding box center [370, 44] width 300 height 27
click at [499, 44] on img at bounding box center [501, 44] width 13 height 13
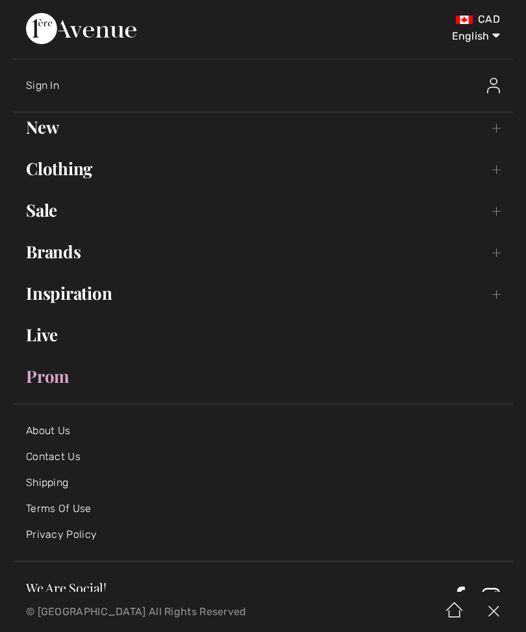
click at [492, 614] on img at bounding box center [493, 612] width 39 height 40
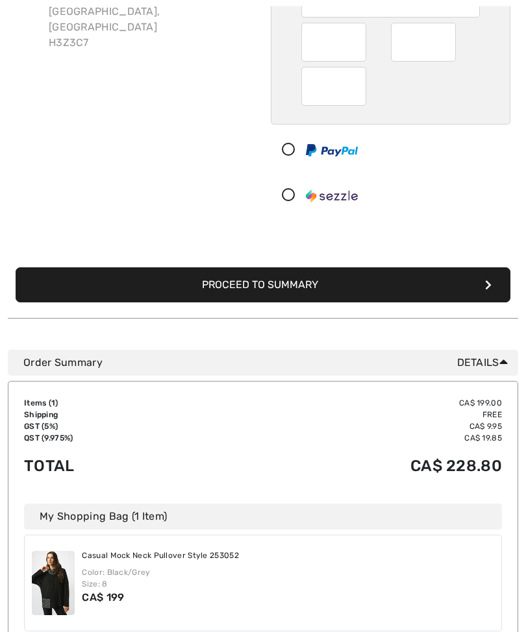
scroll to position [197, 0]
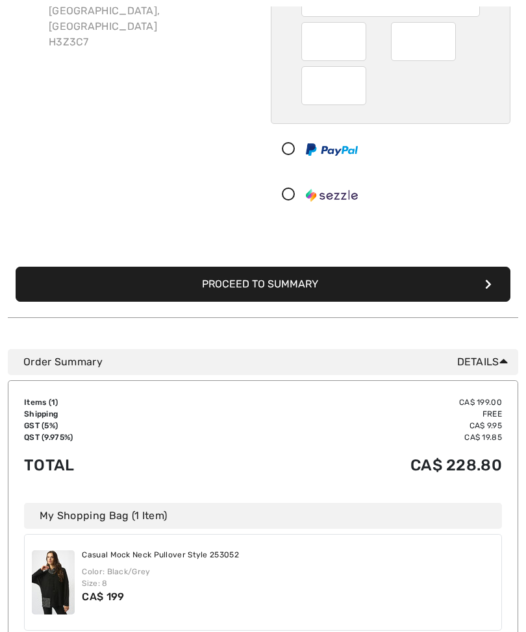
click at [233, 287] on button "Proceed to Summary" at bounding box center [263, 284] width 494 height 35
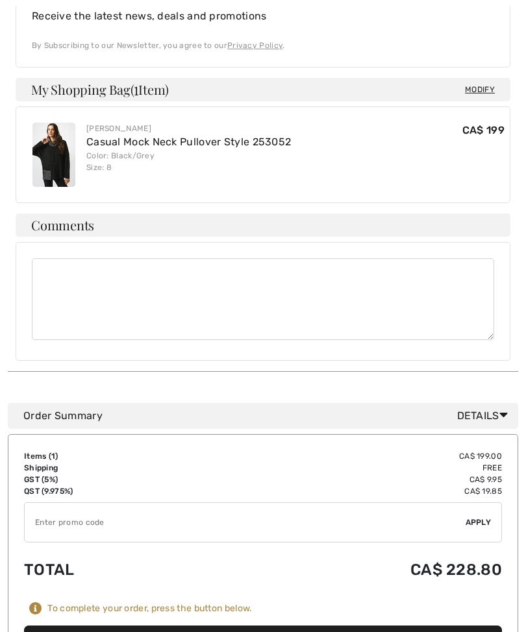
scroll to position [723, 0]
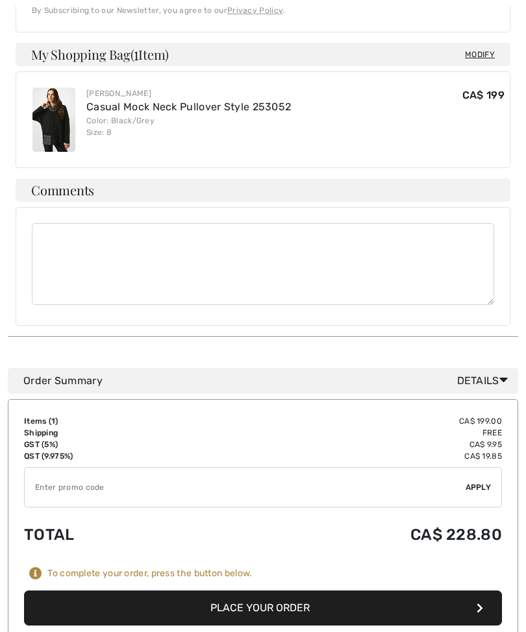
click at [76, 468] on input "TEXT" at bounding box center [245, 487] width 441 height 39
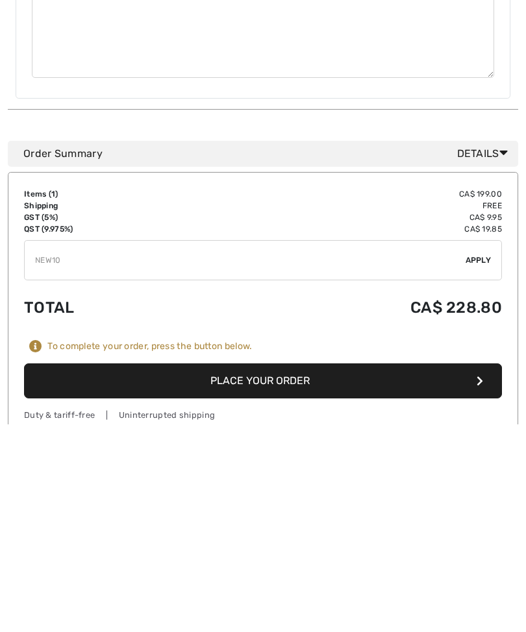
type input "NEW10"
click at [242, 571] on button "Place Your Order" at bounding box center [263, 588] width 478 height 35
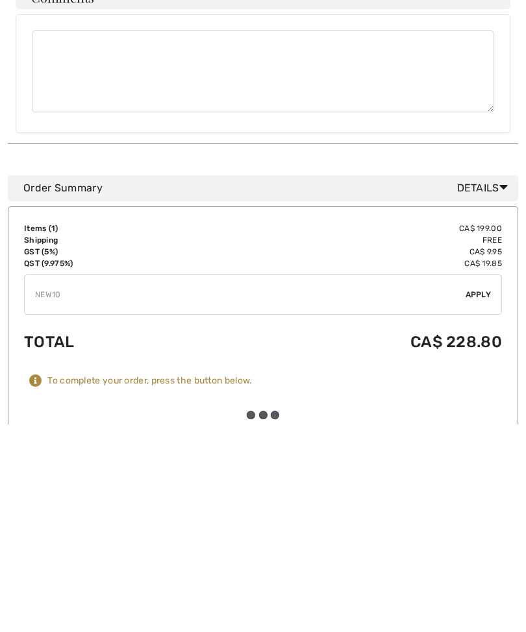
scroll to position [952, 0]
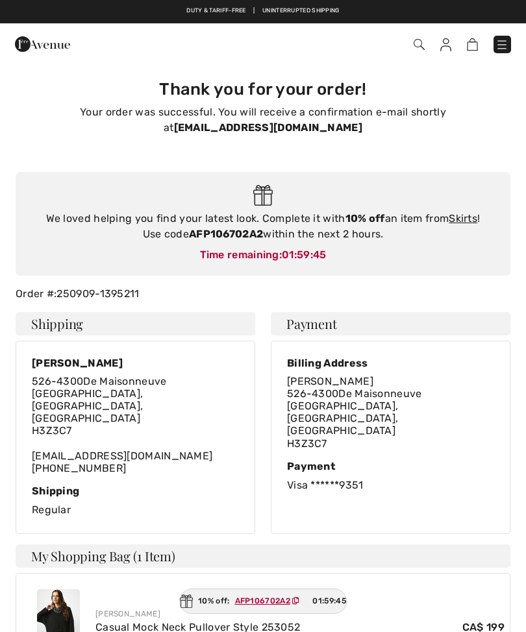
checkbox input "true"
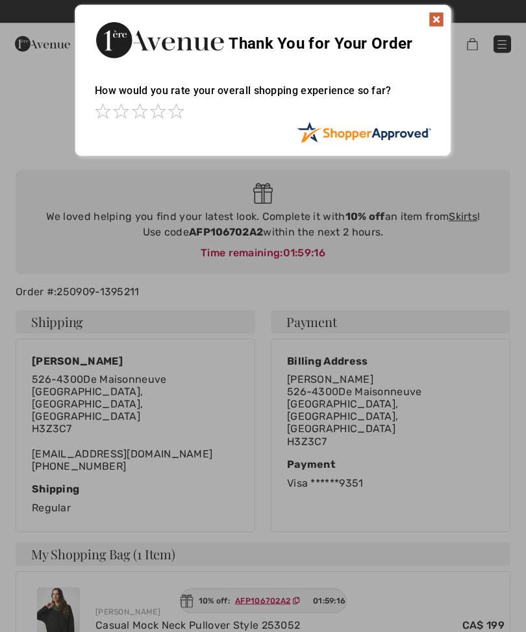
scroll to position [2, 0]
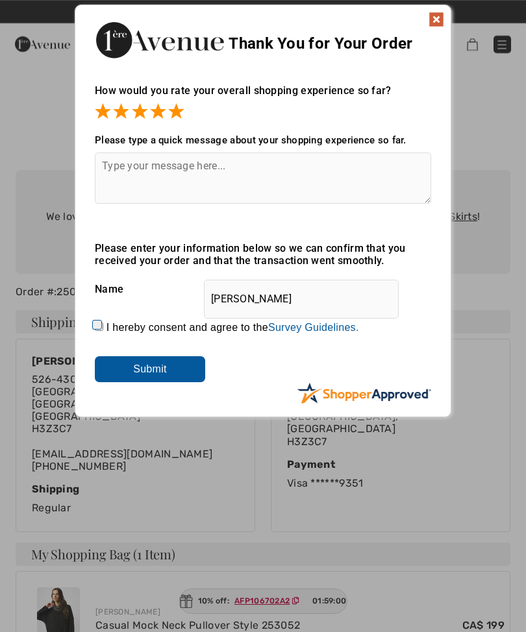
click at [145, 164] on textarea at bounding box center [263, 177] width 336 height 51
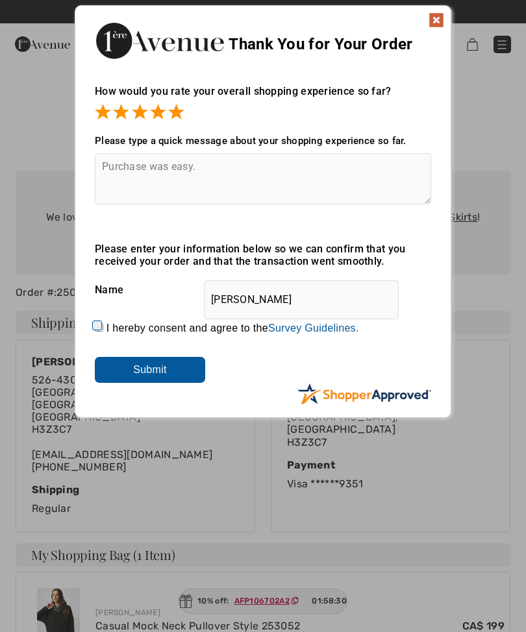
type textarea "Purchase was easy."
click at [136, 368] on input "Submit" at bounding box center [150, 370] width 110 height 26
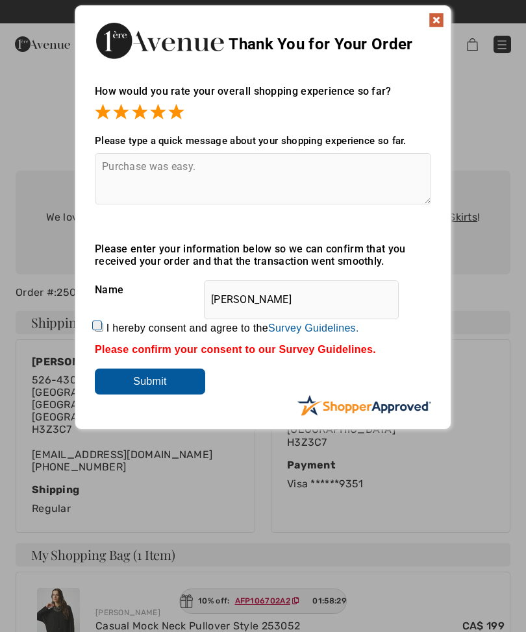
scroll to position [2, 0]
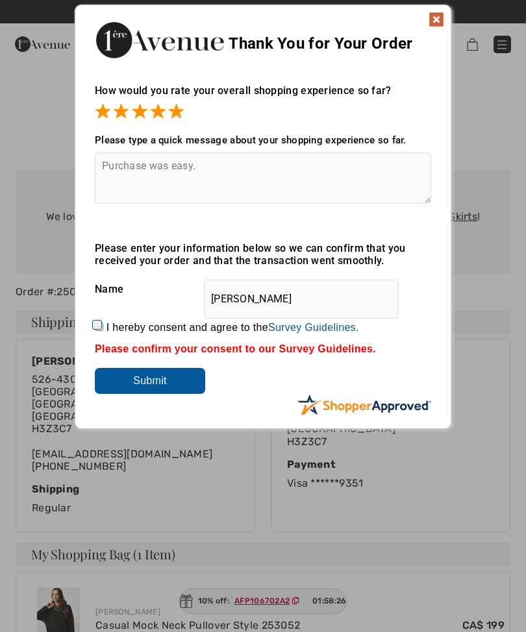
click at [110, 324] on label "I hereby consent and agree to the By submitting a review, you grant permission …" at bounding box center [232, 328] width 252 height 12
click at [103, 324] on input "I hereby consent and agree to the By submitting a review, you grant permission …" at bounding box center [99, 326] width 8 height 8
checkbox input "true"
click at [149, 384] on input "Submit" at bounding box center [150, 381] width 110 height 26
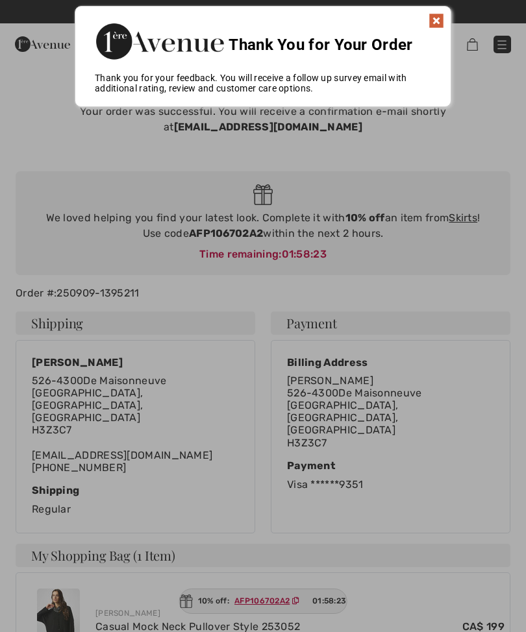
scroll to position [0, 0]
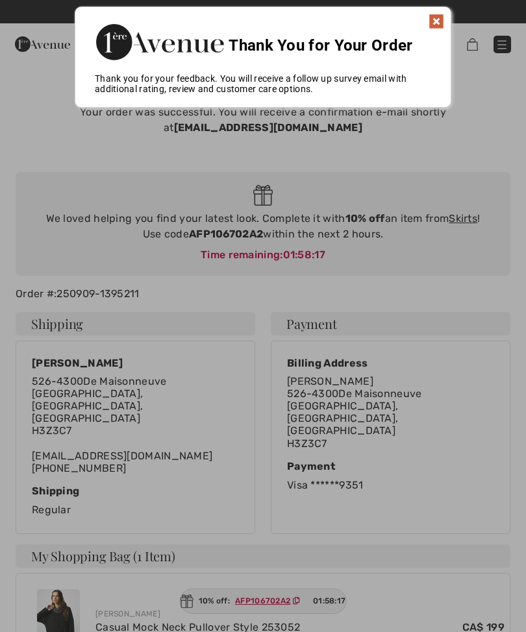
click at [243, 249] on div at bounding box center [263, 316] width 526 height 632
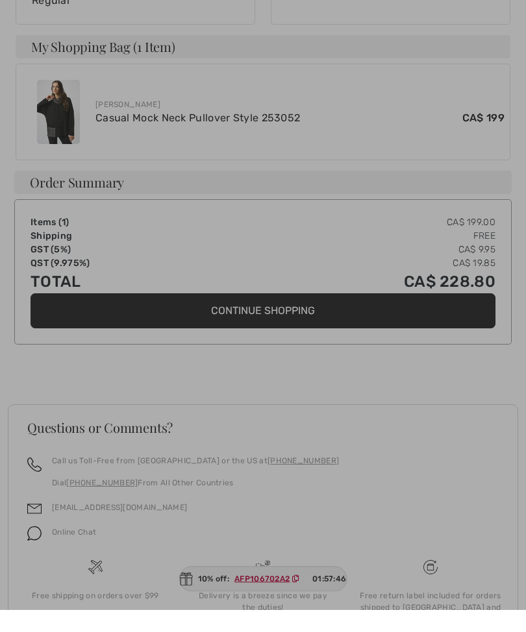
scroll to position [487, 0]
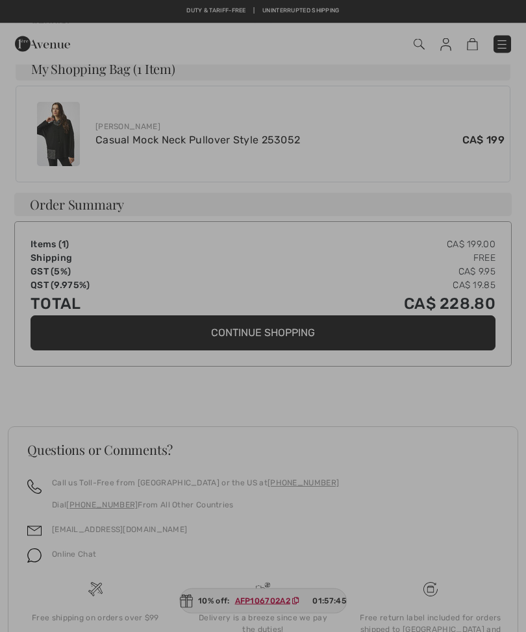
click at [274, 631] on div at bounding box center [263, 316] width 526 height 632
click at [269, 631] on div at bounding box center [263, 316] width 526 height 632
click at [213, 631] on div at bounding box center [263, 316] width 526 height 632
click at [265, 631] on div at bounding box center [263, 316] width 526 height 632
click at [36, 535] on div at bounding box center [263, 316] width 526 height 632
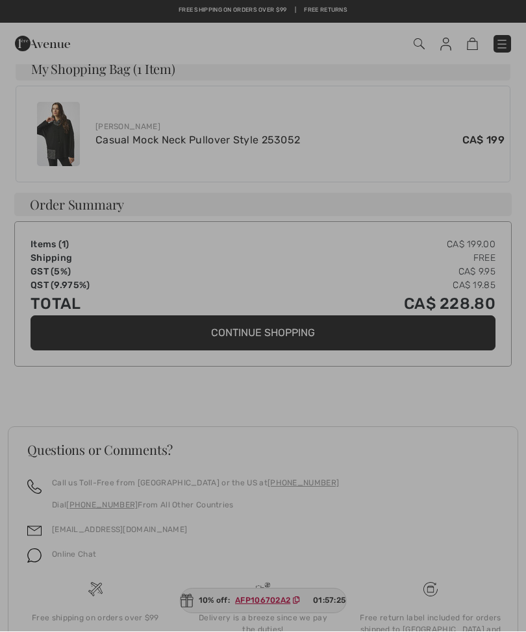
click at [34, 533] on div at bounding box center [263, 316] width 526 height 632
click at [267, 631] on div at bounding box center [263, 316] width 526 height 632
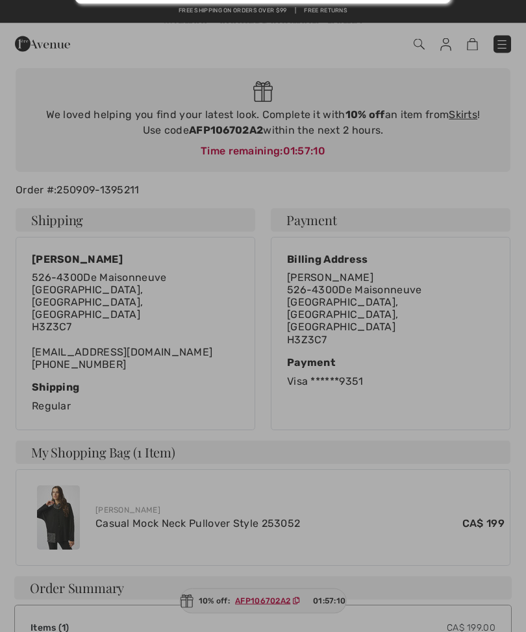
scroll to position [0, 0]
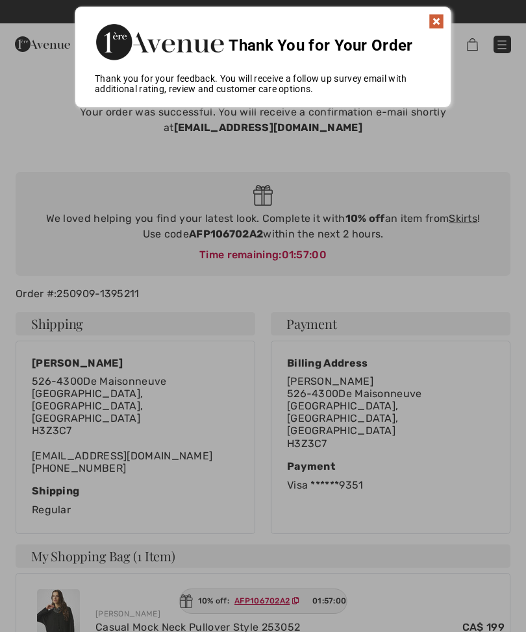
click at [243, 263] on div at bounding box center [263, 316] width 526 height 632
click at [232, 239] on div at bounding box center [263, 316] width 526 height 632
click at [437, 23] on img at bounding box center [436, 22] width 16 height 16
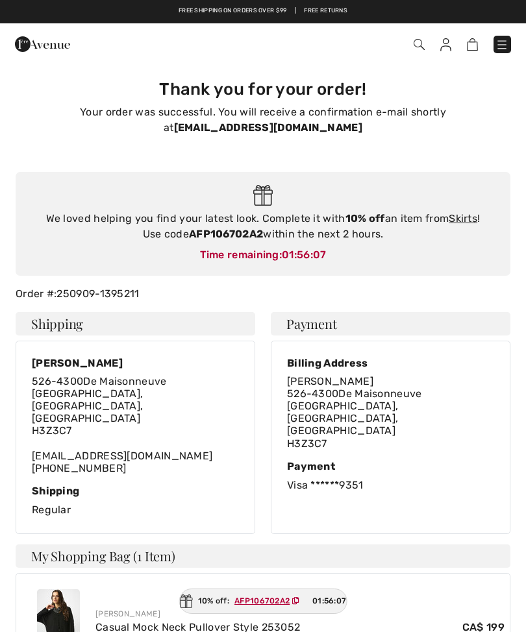
click at [229, 234] on strong "AFP106702A2" at bounding box center [226, 234] width 74 height 12
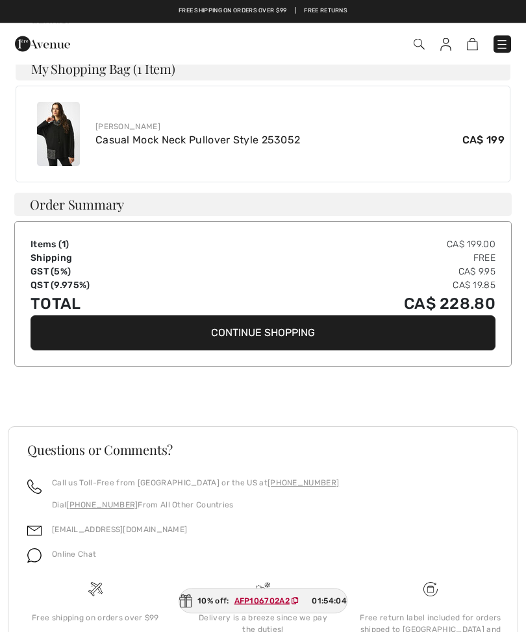
scroll to position [487, 0]
click at [29, 549] on img at bounding box center [34, 556] width 14 height 14
click at [263, 614] on div "10% off: AFP106702A2 01:53:58" at bounding box center [263, 600] width 168 height 25
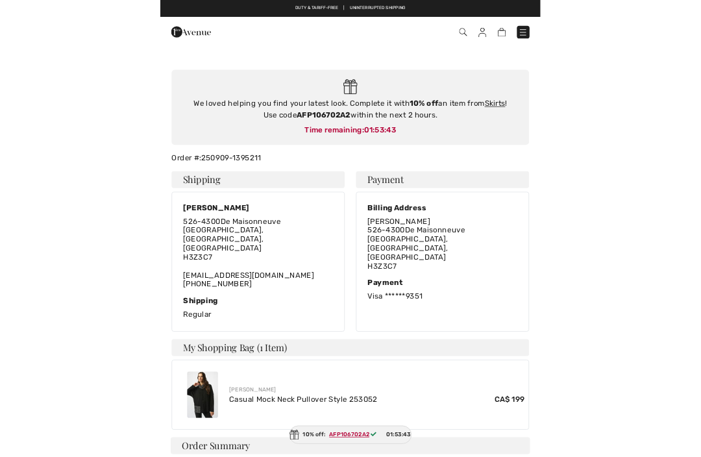
scroll to position [0, 0]
